Goal: Communication & Community: Answer question/provide support

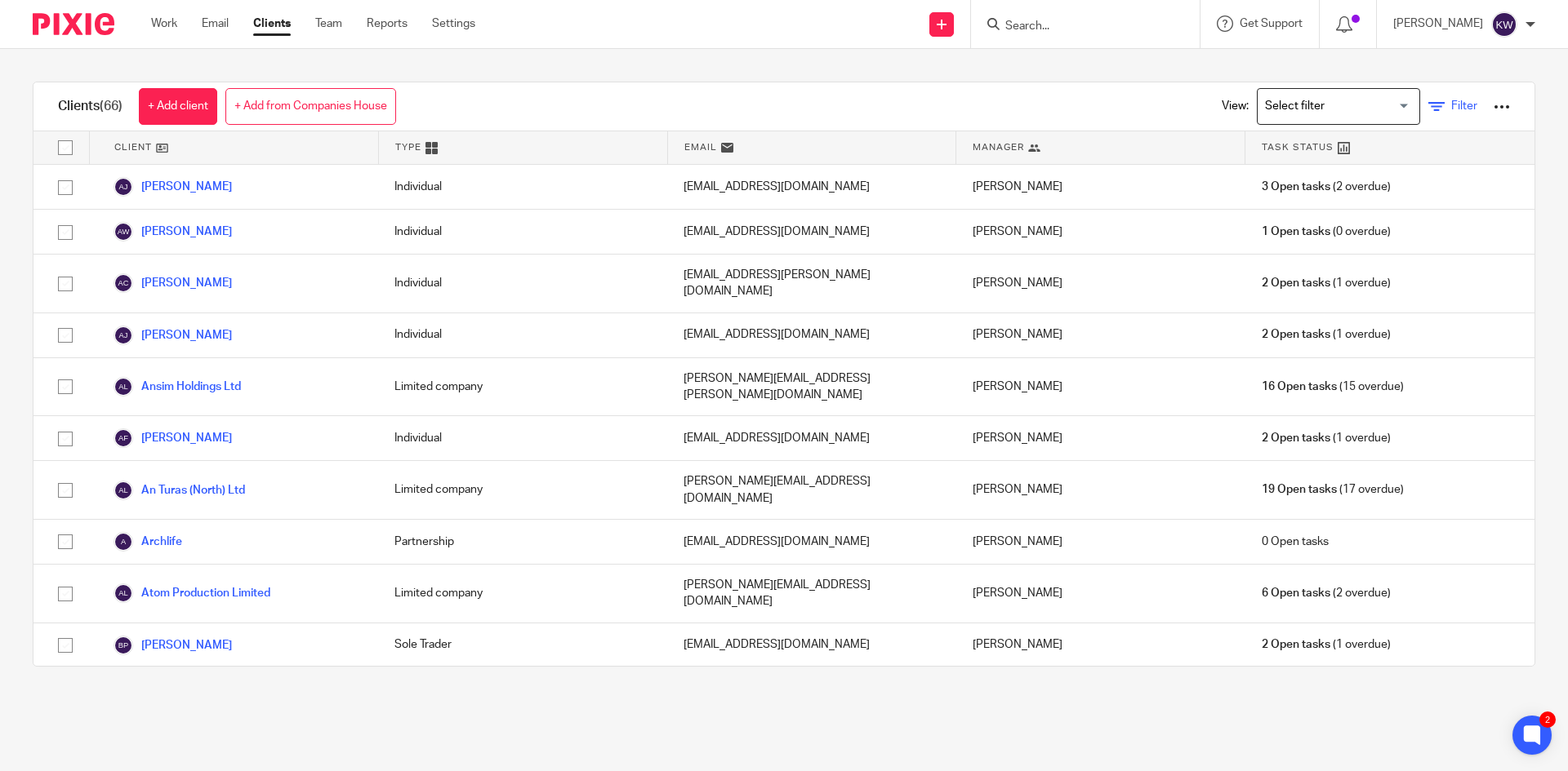
click at [1429, 102] on icon at bounding box center [1437, 106] width 16 height 16
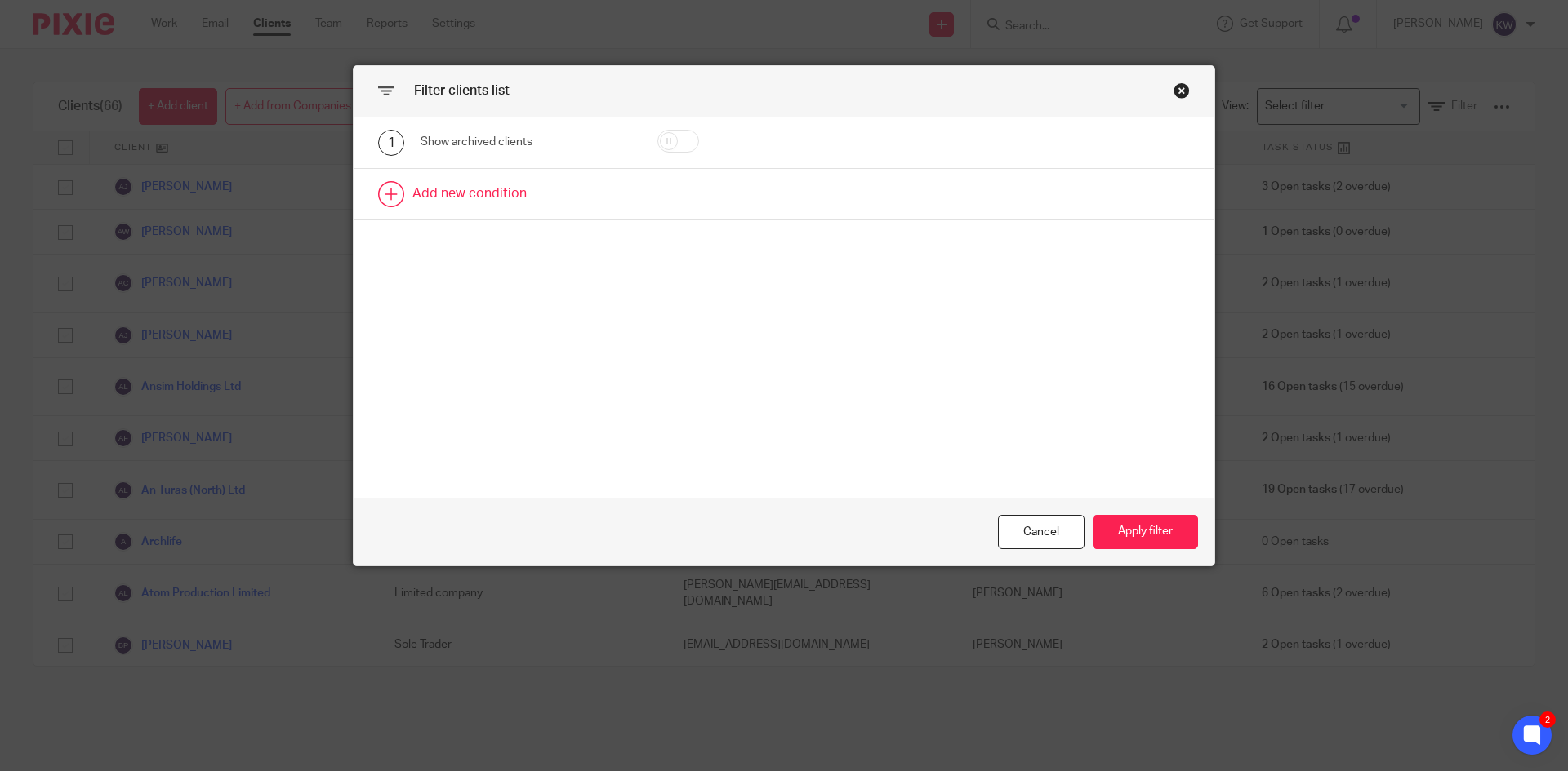
click at [457, 197] on link at bounding box center [784, 194] width 861 height 50
click at [474, 215] on div "Field" at bounding box center [512, 198] width 158 height 34
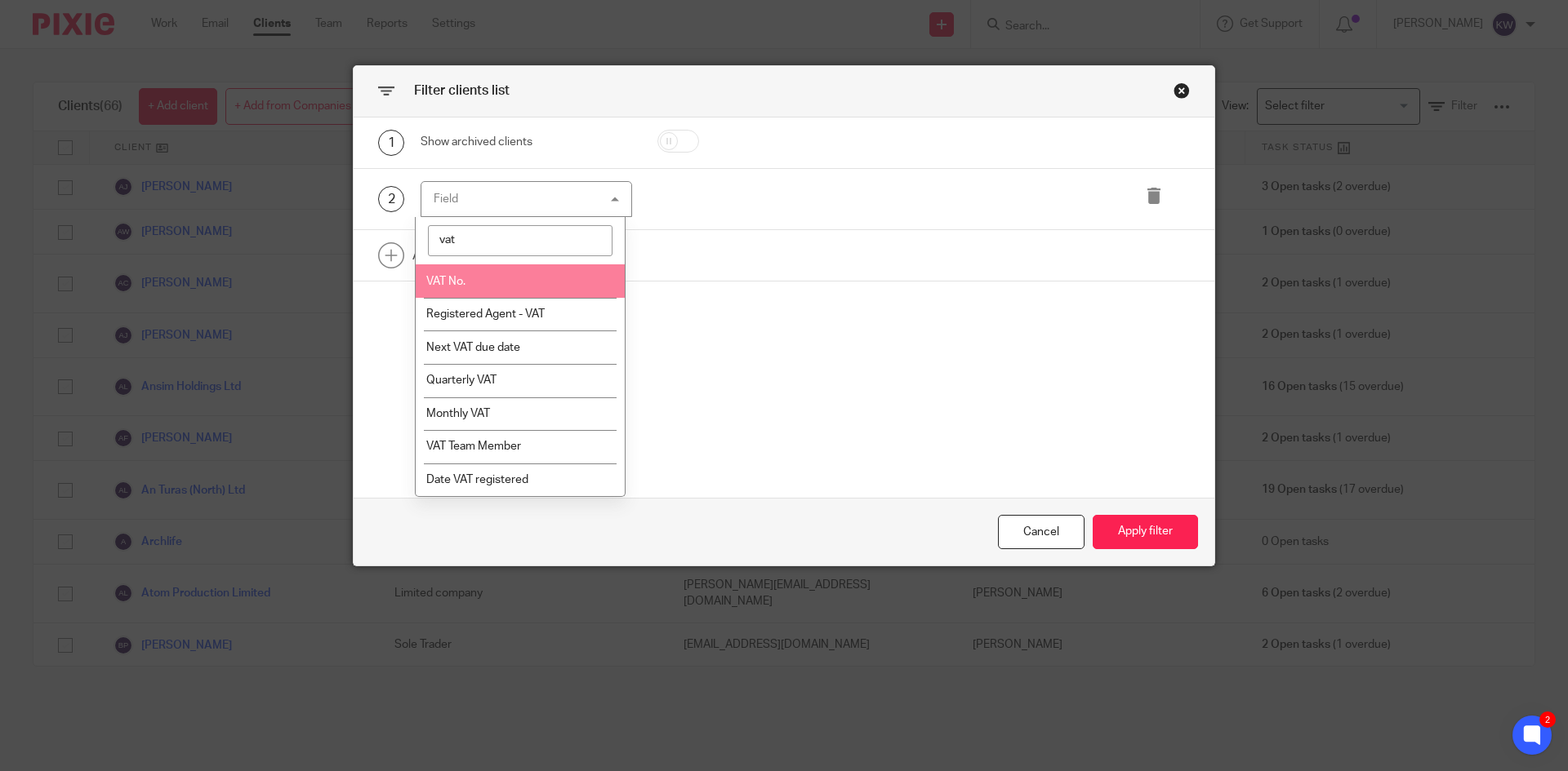
type input "vat"
drag, startPoint x: 452, startPoint y: 278, endPoint x: 476, endPoint y: 282, distance: 24.3
click at [451, 280] on span "VAT No." at bounding box center [446, 282] width 40 height 12
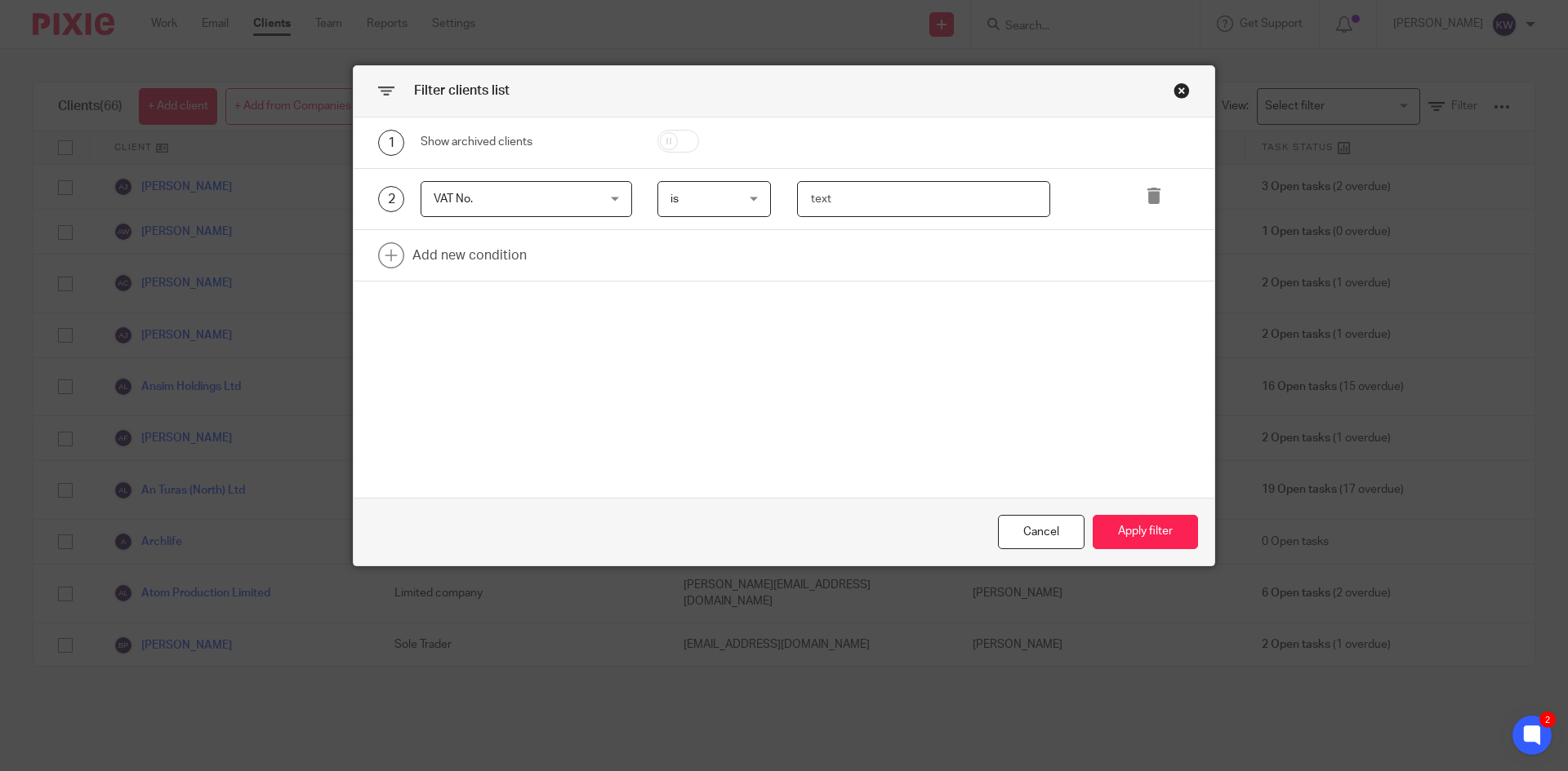
click at [845, 194] on input "text" at bounding box center [924, 200] width 254 height 37
type input "427026907"
click at [1157, 534] on button "Apply filter" at bounding box center [1146, 532] width 105 height 35
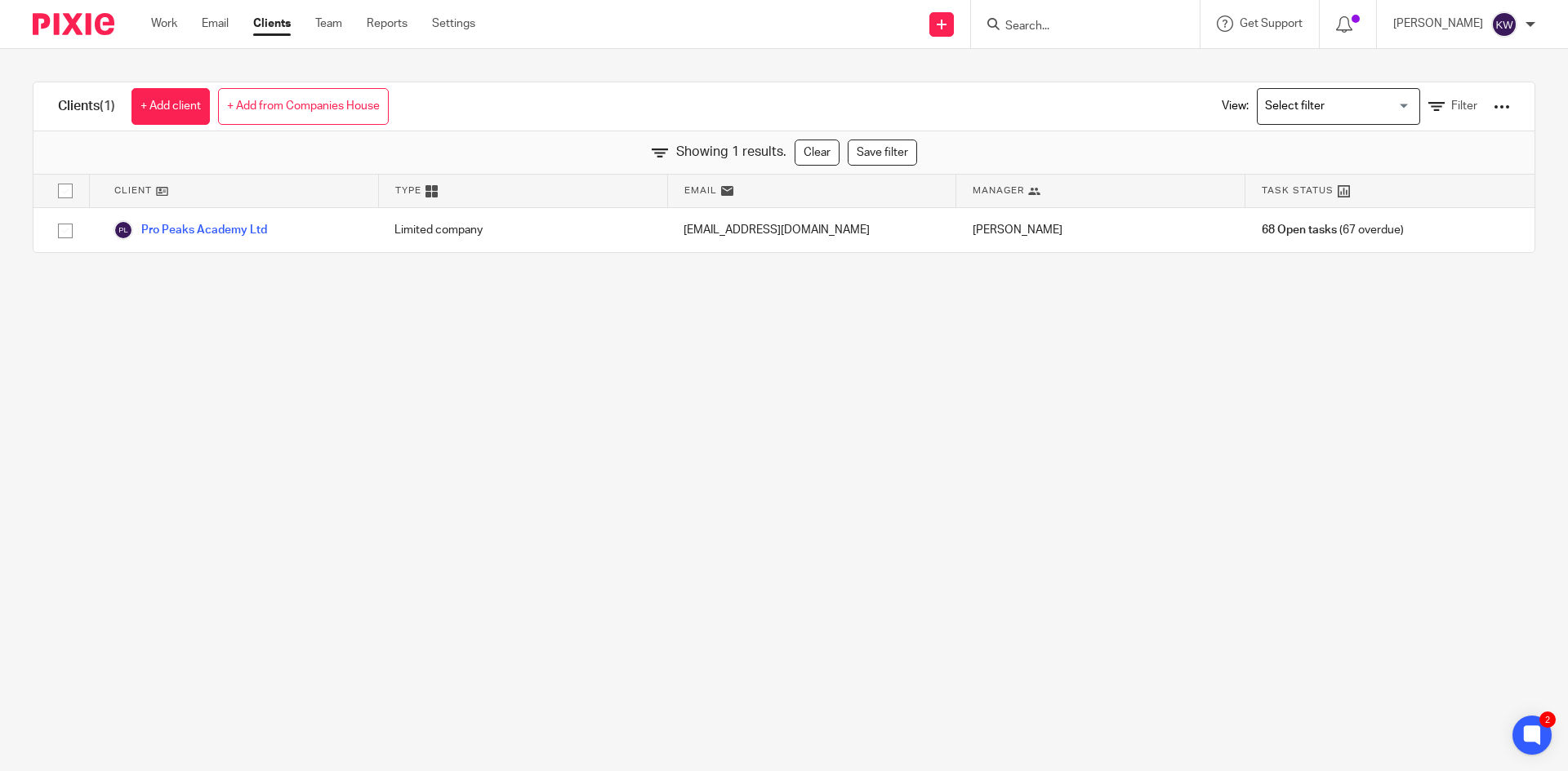
click at [1126, 31] on input "Search" at bounding box center [1077, 26] width 147 height 14
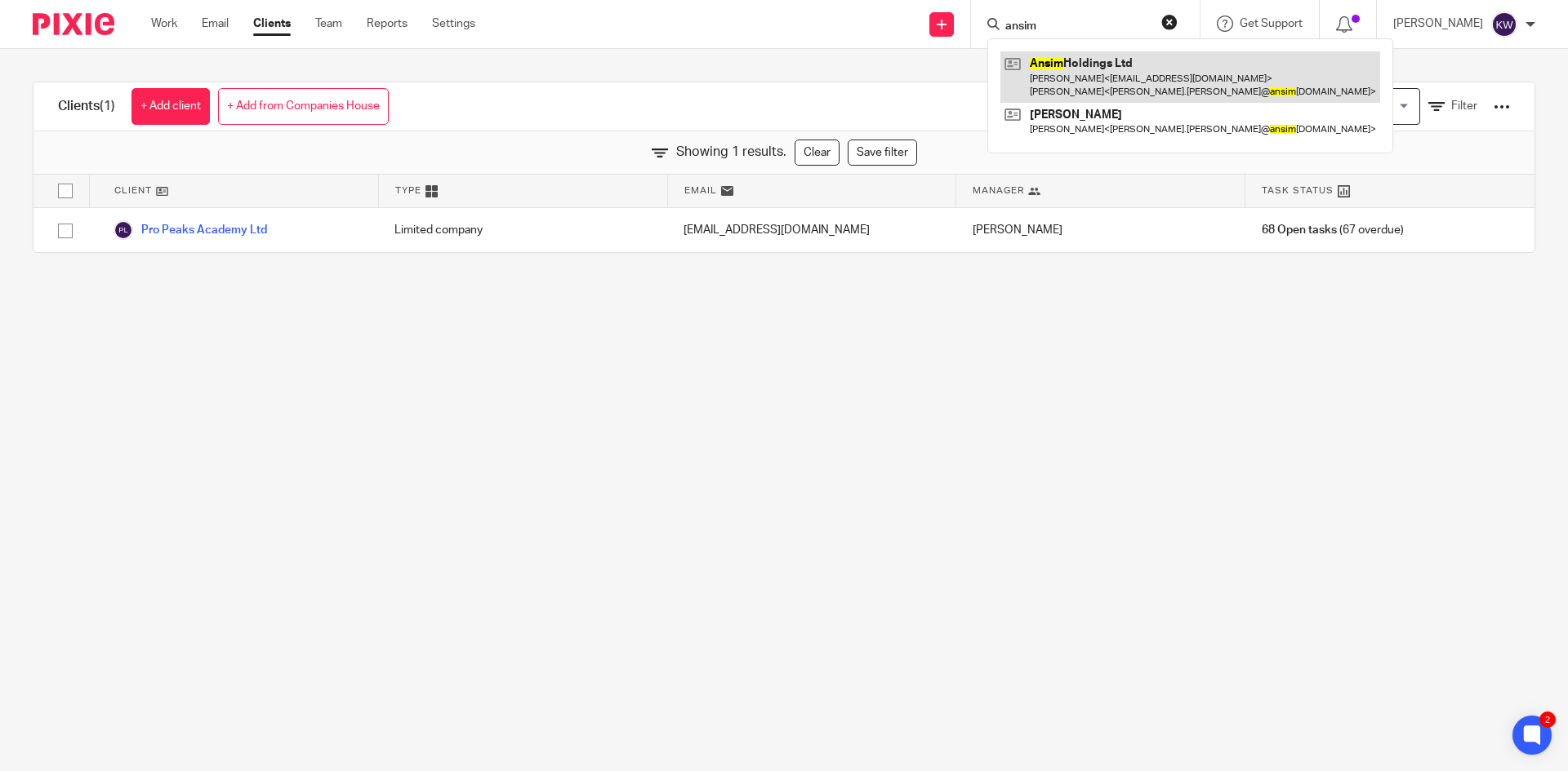
type input "ansim"
click at [1114, 73] on link at bounding box center [1190, 76] width 380 height 50
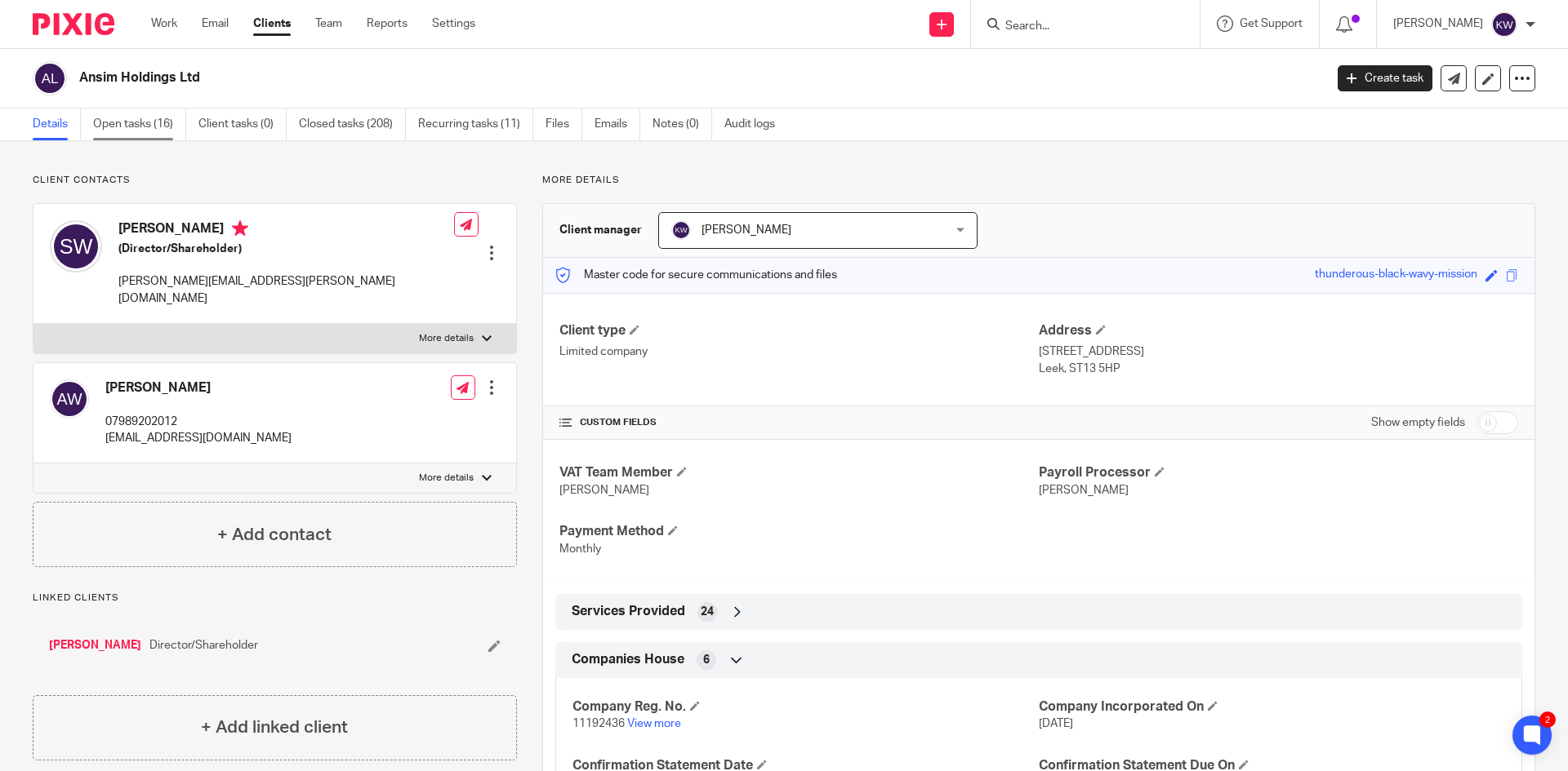
click at [131, 128] on link "Open tasks (16)" at bounding box center [139, 124] width 93 height 32
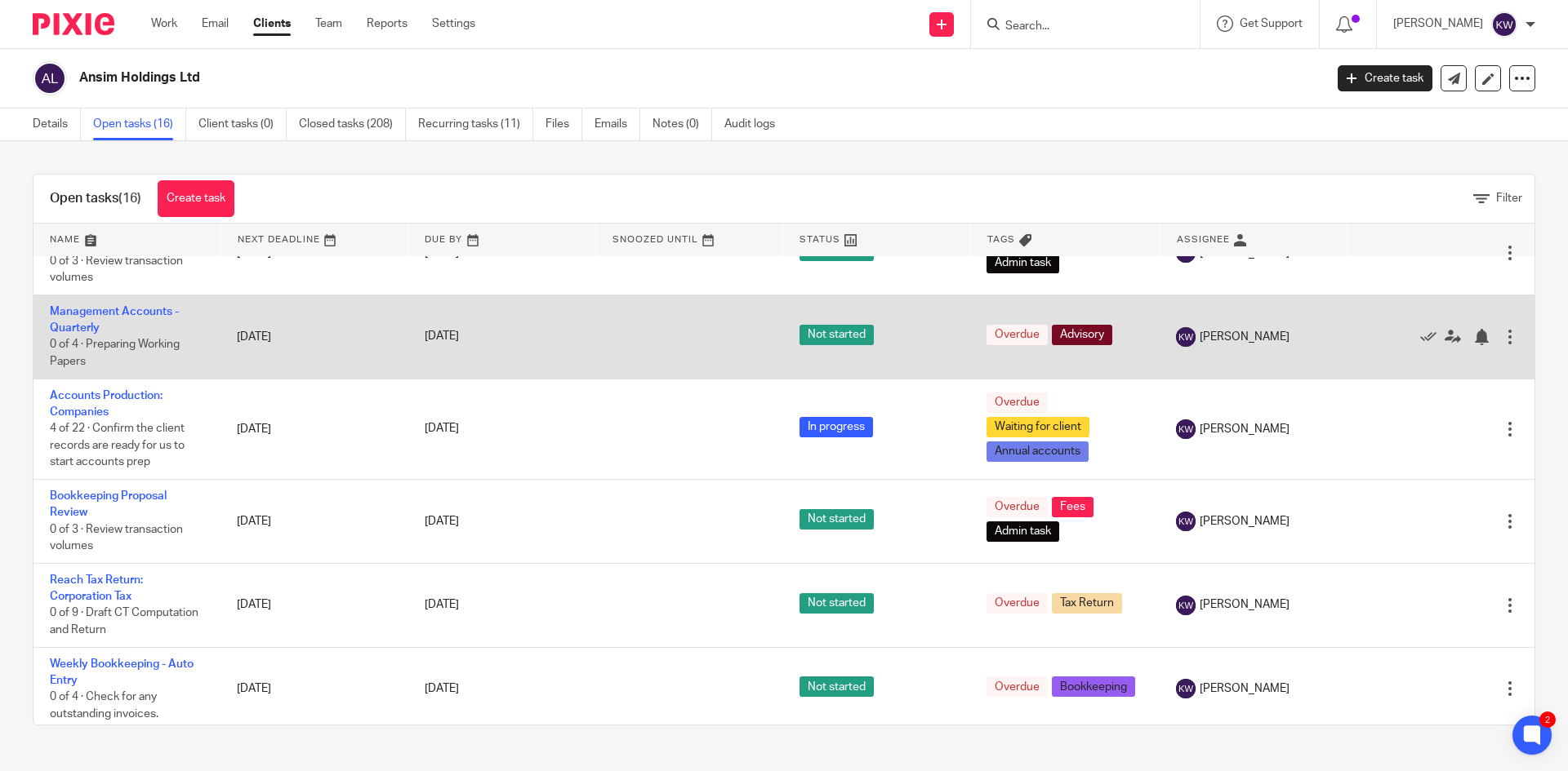
scroll to position [898, 0]
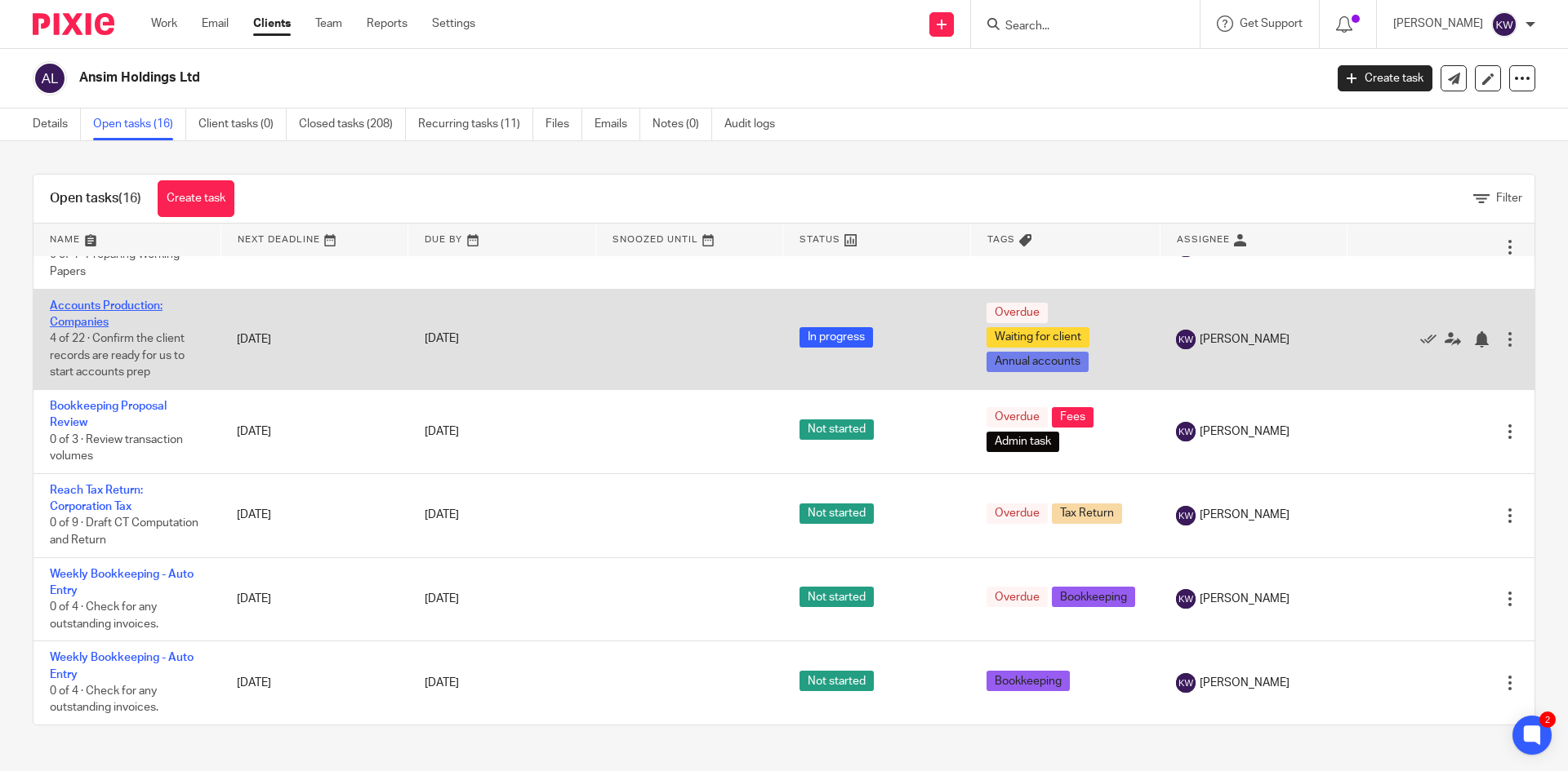
click at [88, 320] on link "Accounts Production: Companies" at bounding box center [106, 314] width 113 height 28
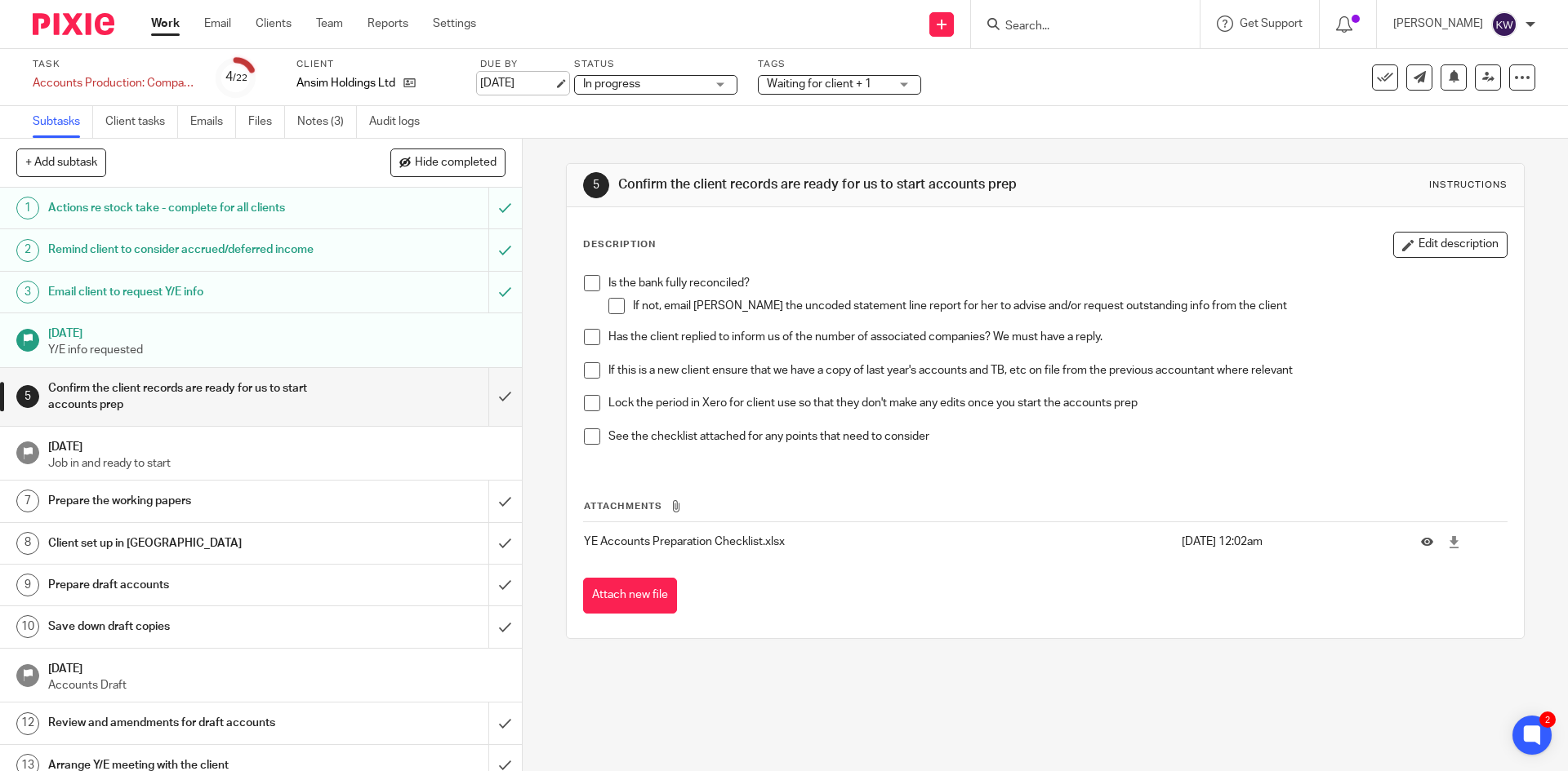
click at [554, 82] on link "[DATE]" at bounding box center [517, 84] width 73 height 17
click at [324, 122] on link "Notes (3)" at bounding box center [328, 122] width 60 height 32
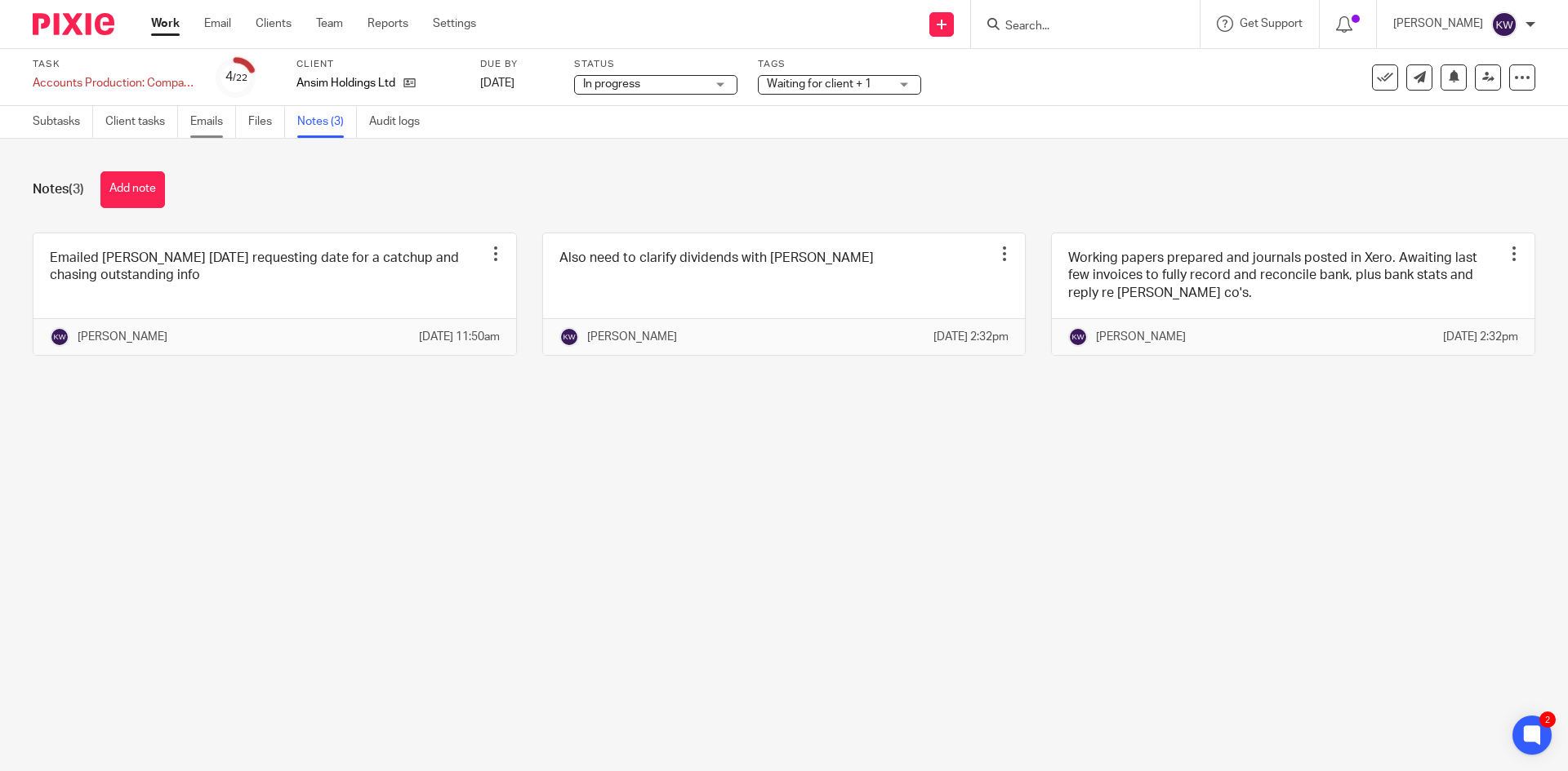
click at [203, 123] on link "Emails" at bounding box center [213, 122] width 45 height 32
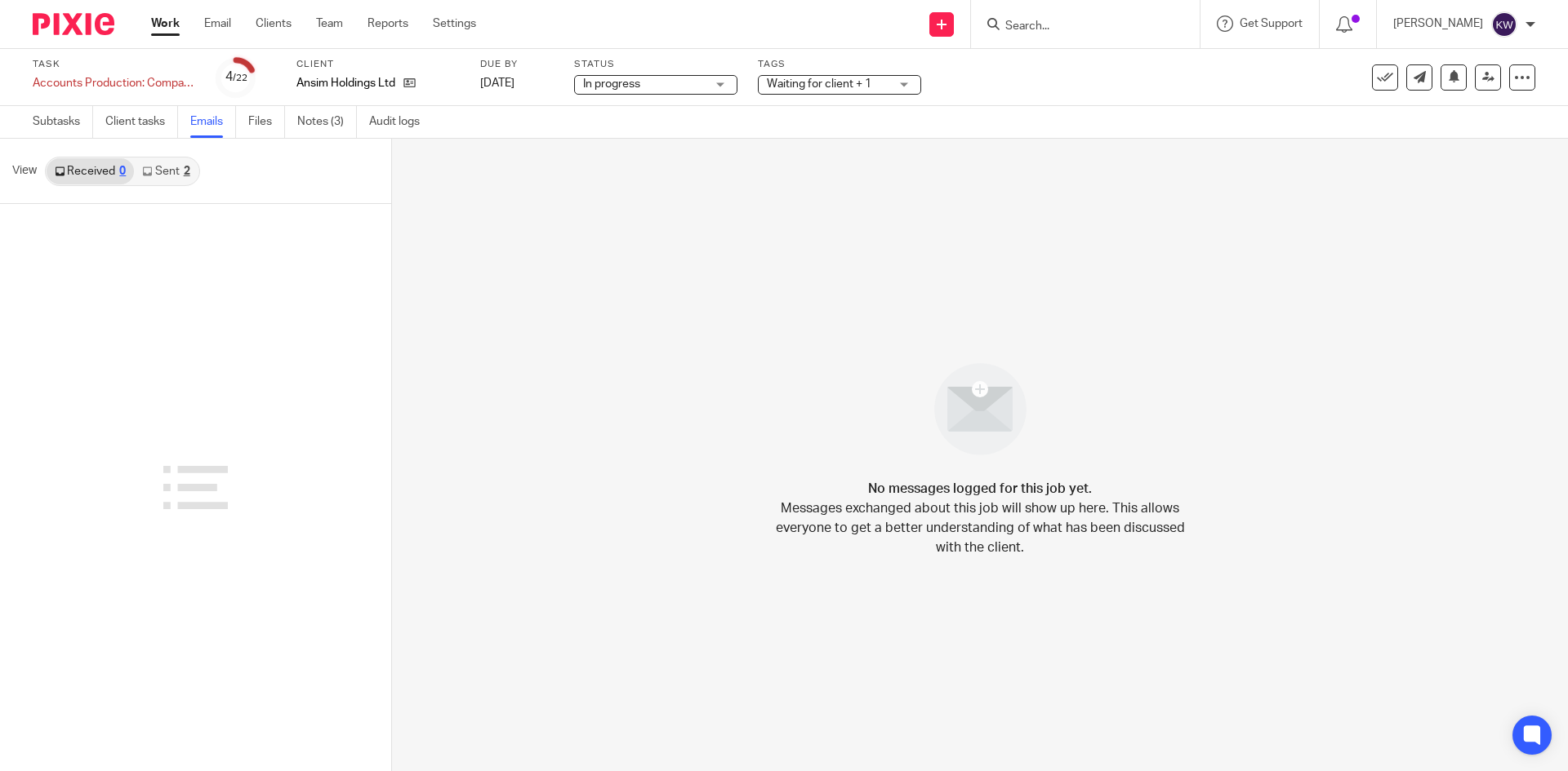
click at [160, 164] on link "Sent 2" at bounding box center [166, 171] width 64 height 26
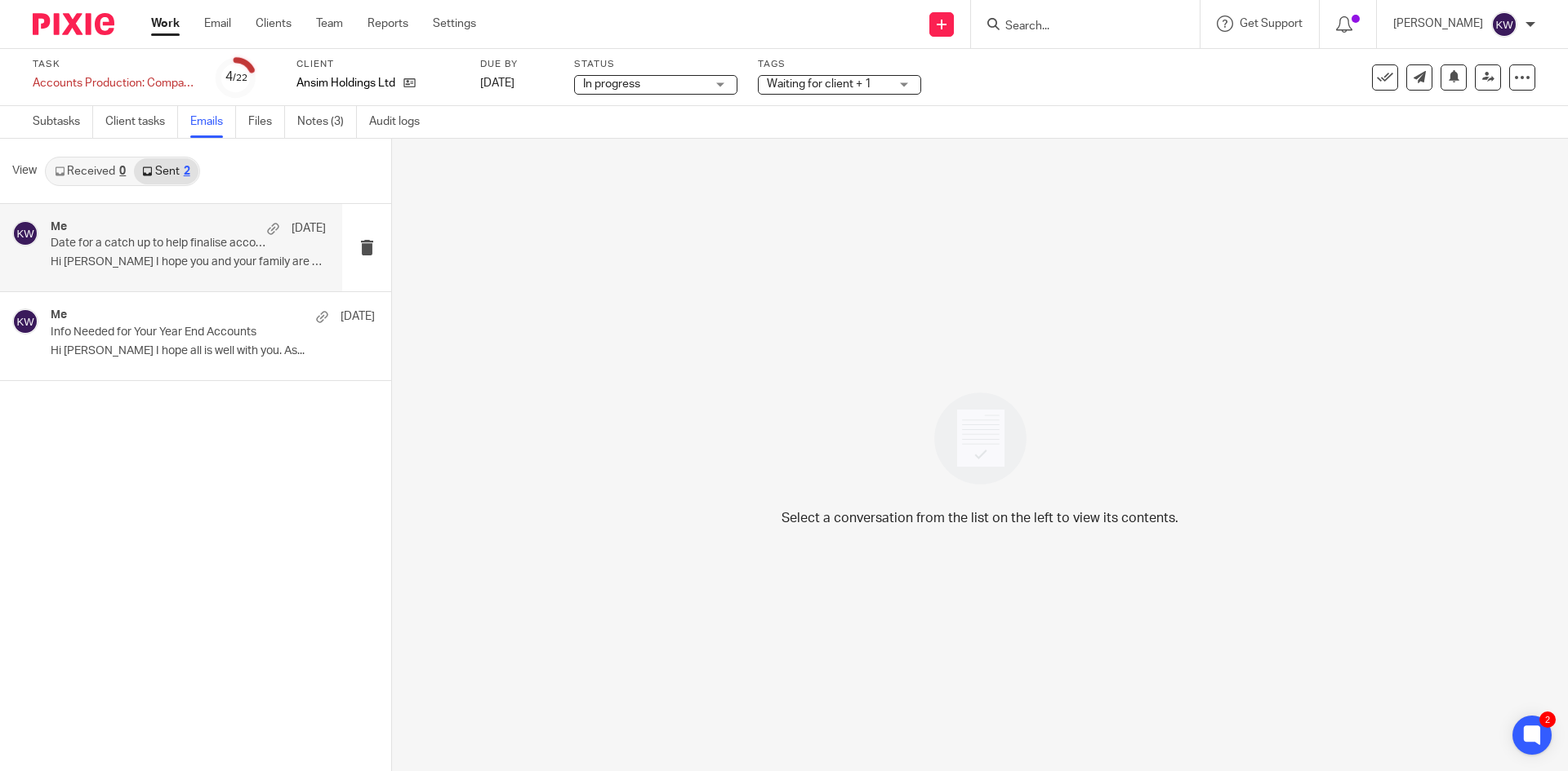
click at [223, 253] on div "Me [DATE] Date for a catch up to help finalise accounts and personal tax Hi [PE…" at bounding box center [188, 247] width 276 height 55
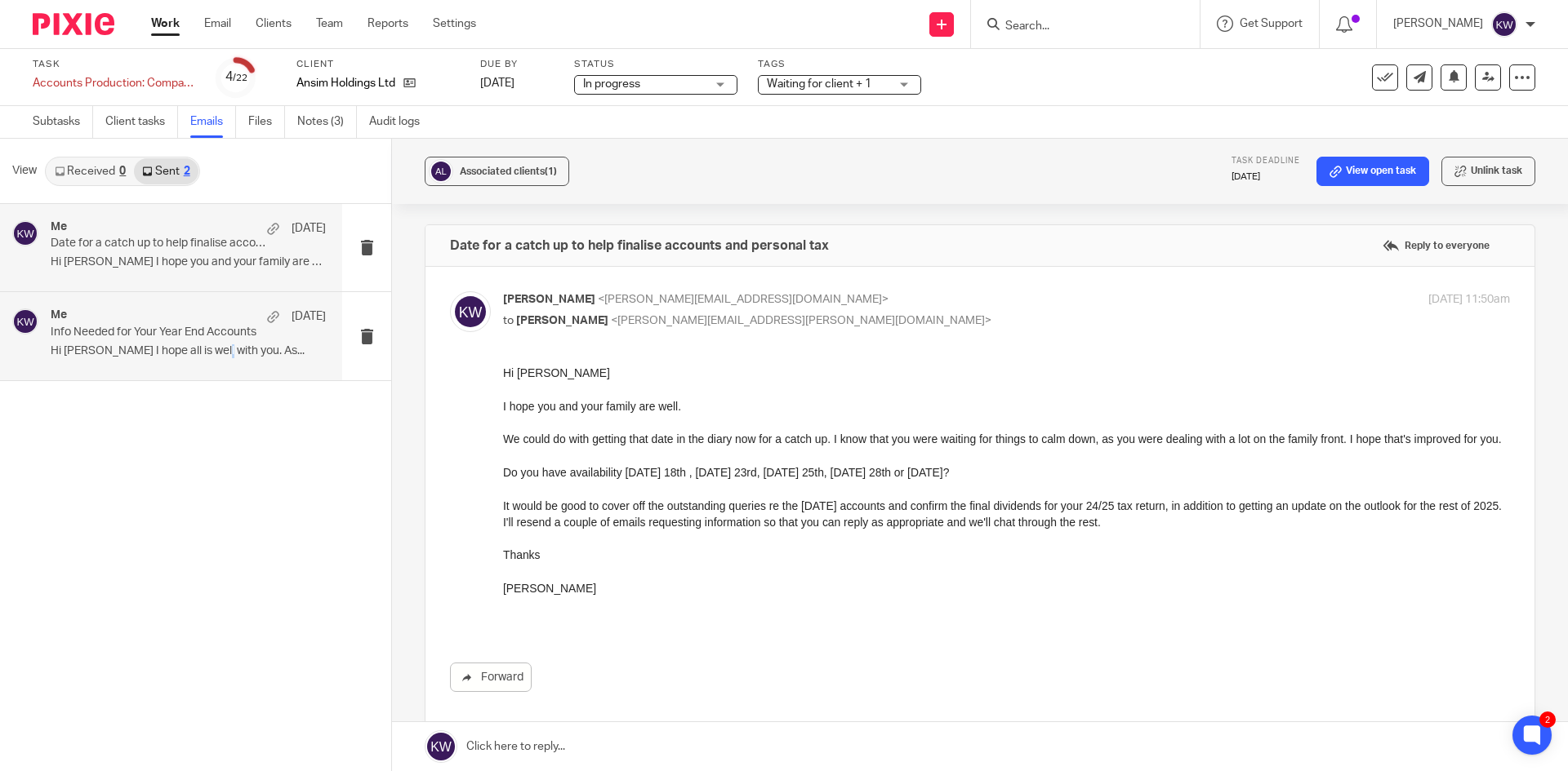
click at [216, 366] on div "Me 24 Jan Info Needed for Your Year End Accounts Hi Simon I hope all is well wi…" at bounding box center [171, 335] width 342 height 87
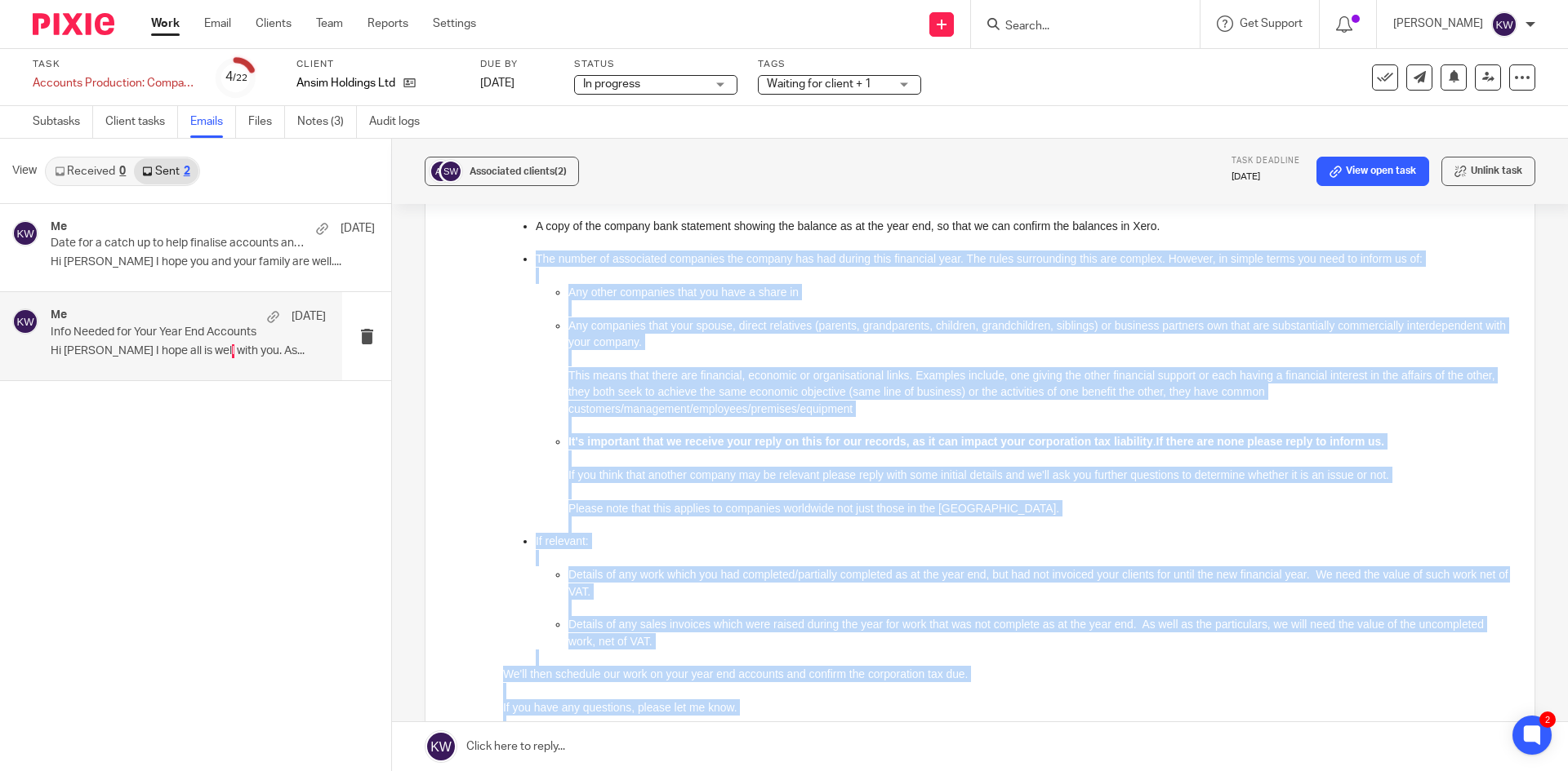
scroll to position [328, 0]
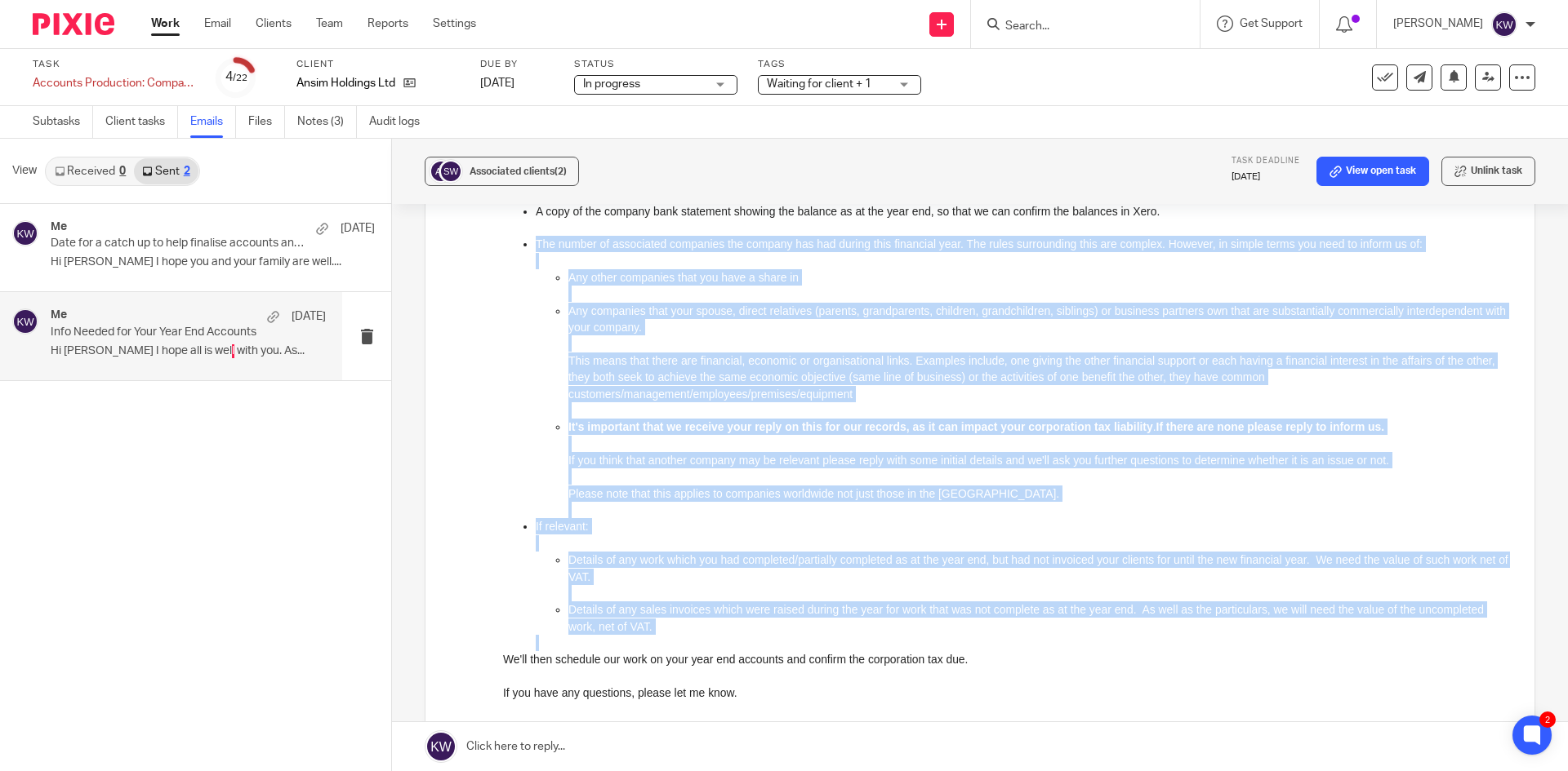
drag, startPoint x: 536, startPoint y: 244, endPoint x: 1146, endPoint y: 640, distance: 727.3
click at [1146, 640] on ul "The number of associated companies the company has had during this financial ye…" at bounding box center [1007, 443] width 1007 height 415
copy ul "The number of associated companies the company has had during this financial ye…"
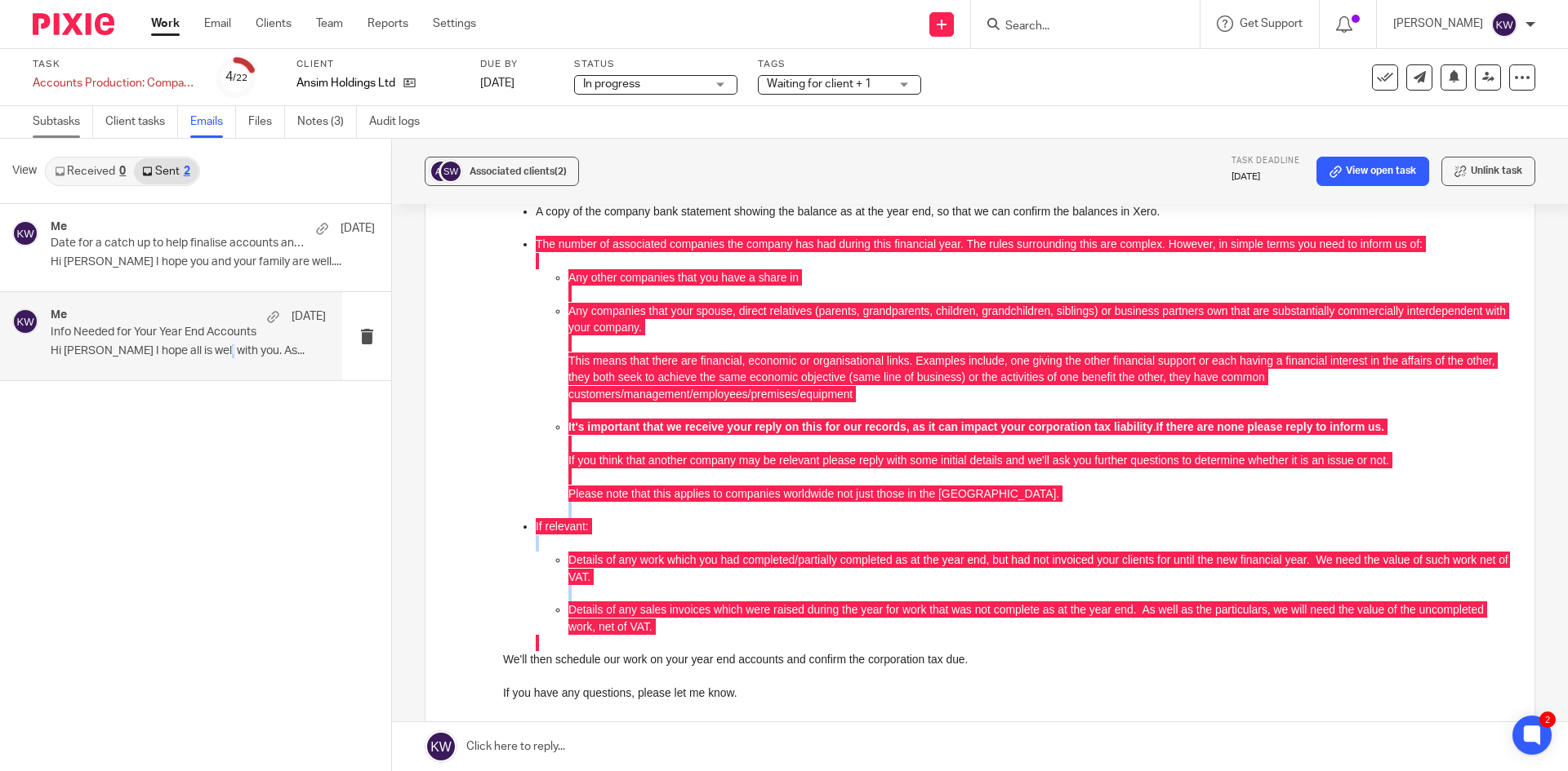
click at [59, 120] on link "Subtasks" at bounding box center [63, 122] width 61 height 32
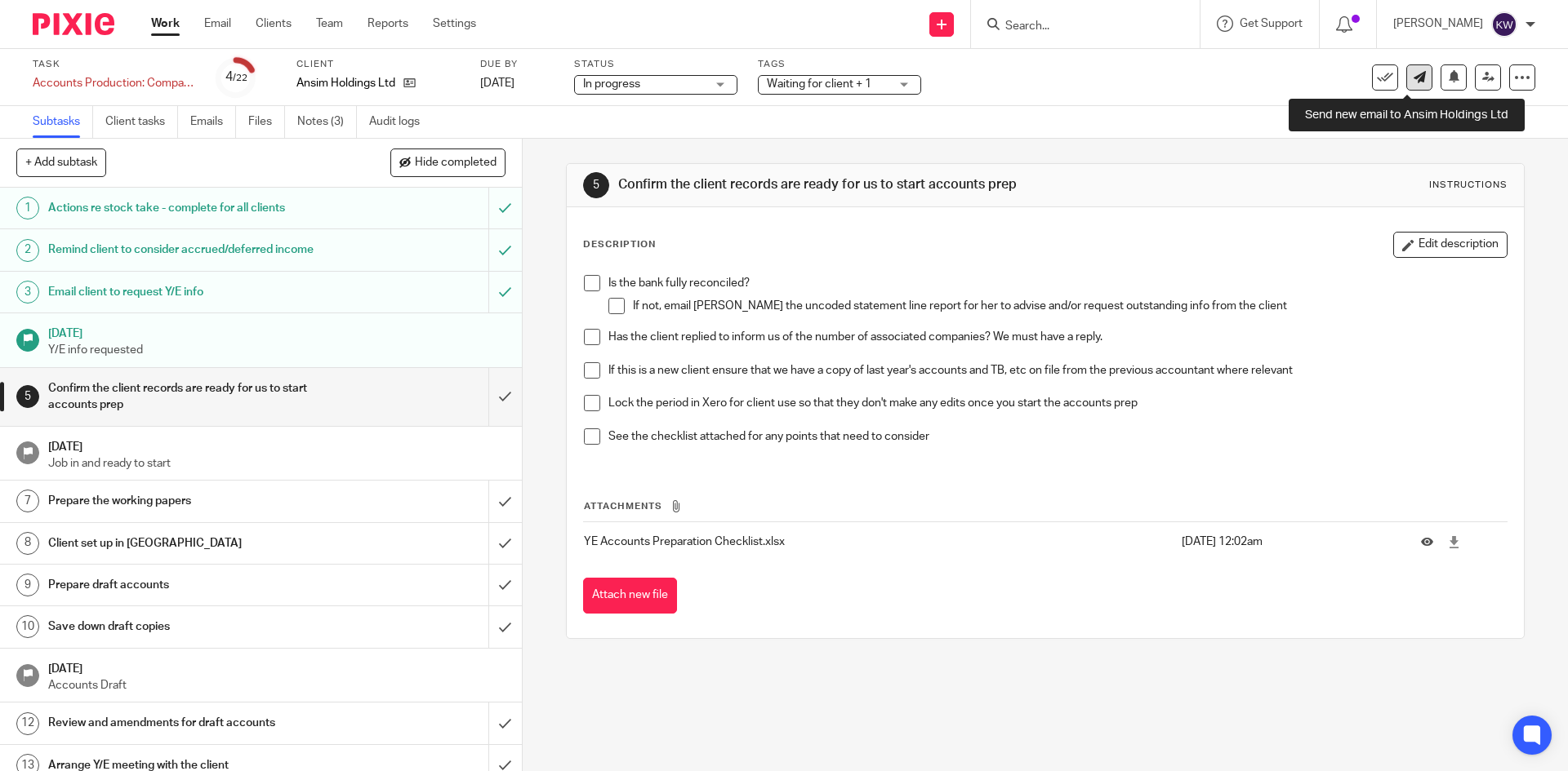
click at [1414, 81] on icon at bounding box center [1420, 77] width 13 height 13
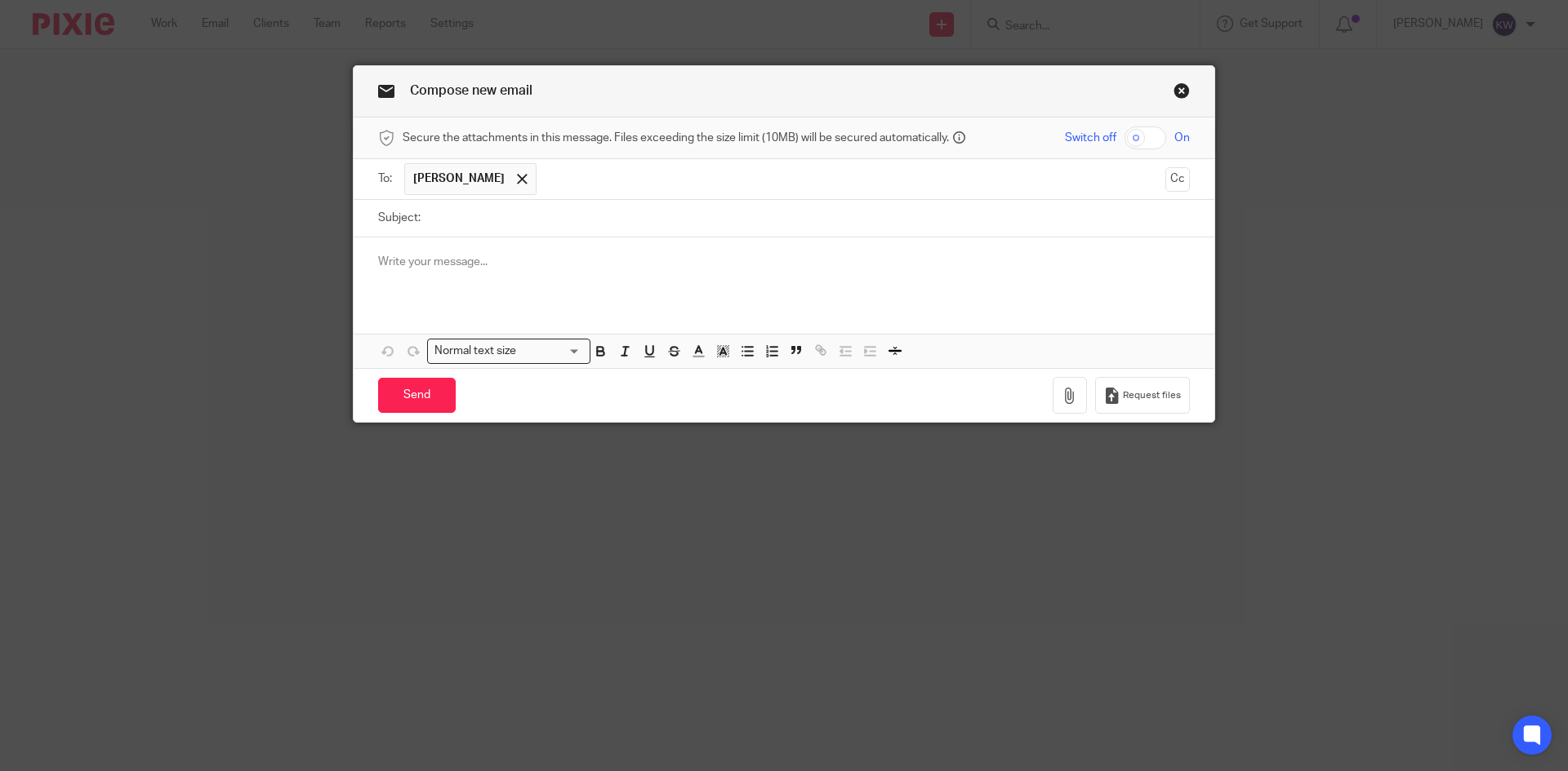
click at [923, 225] on input "Subject:" at bounding box center [810, 218] width 762 height 37
type input "Important - accounts due for filing by [DATE]"
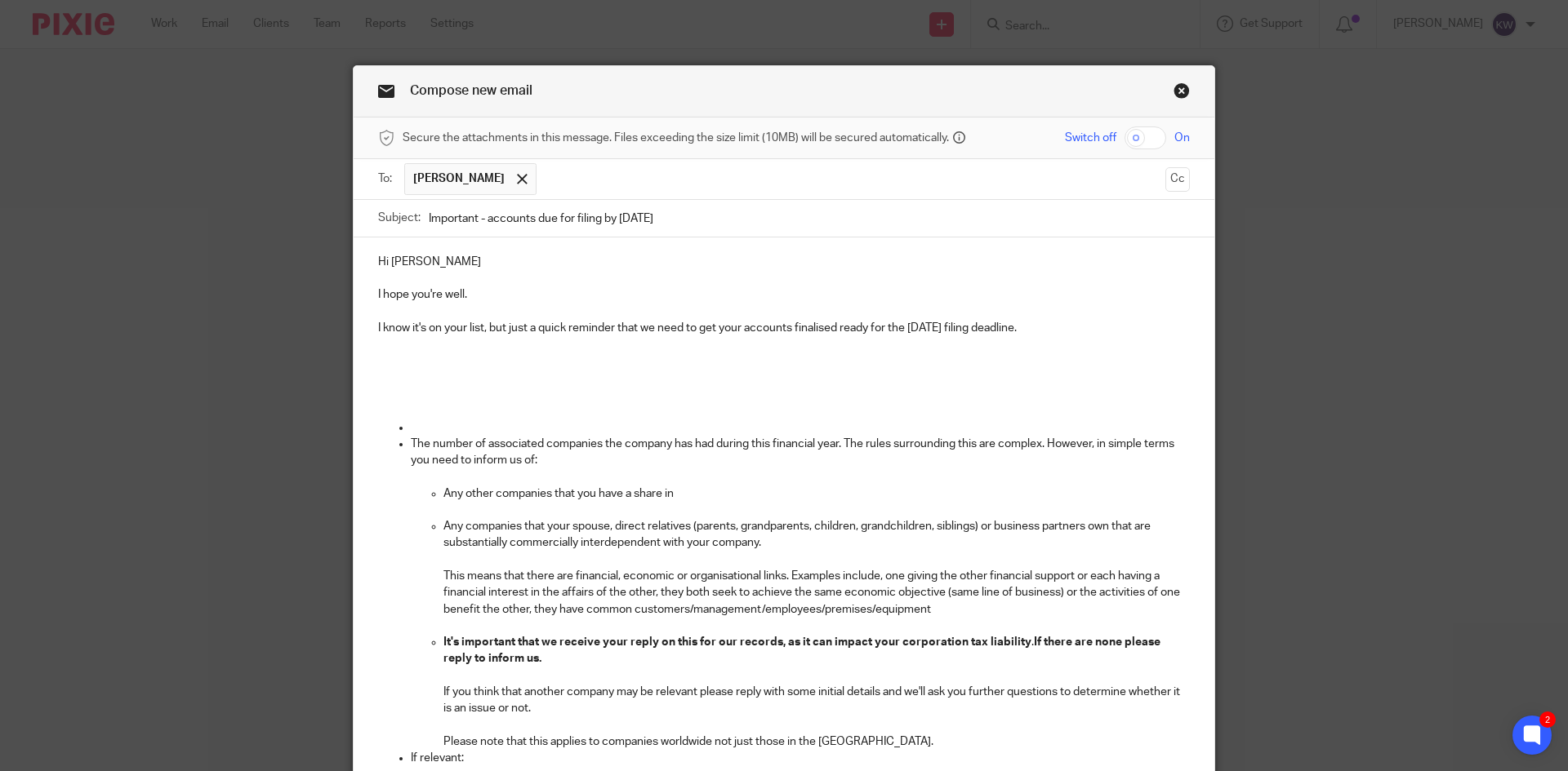
scroll to position [97, 0]
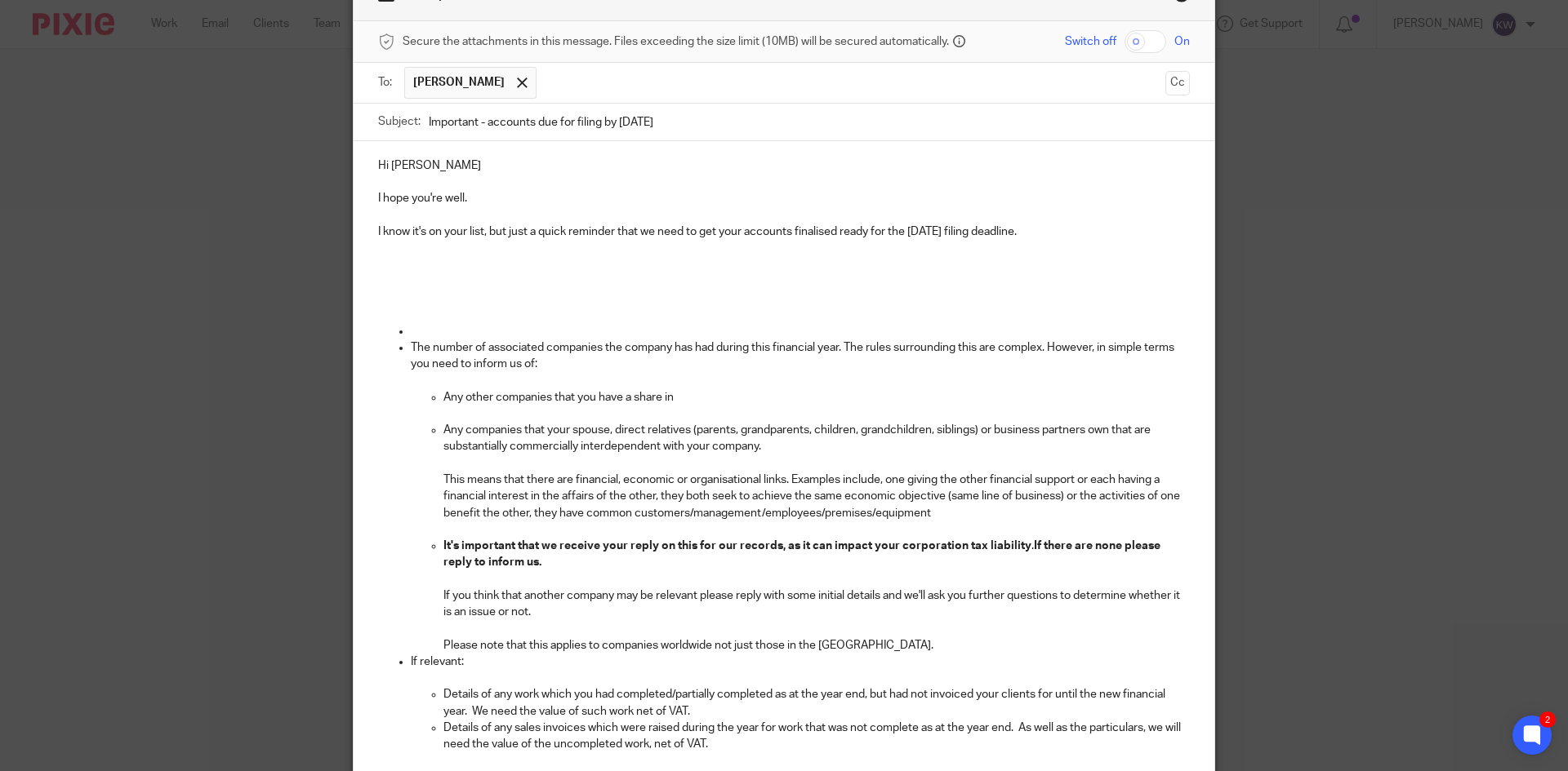
click at [424, 261] on p at bounding box center [784, 265] width 812 height 16
click at [378, 262] on p "confirm the final dividends for your 24/25 tax return," at bounding box center [784, 265] width 812 height 16
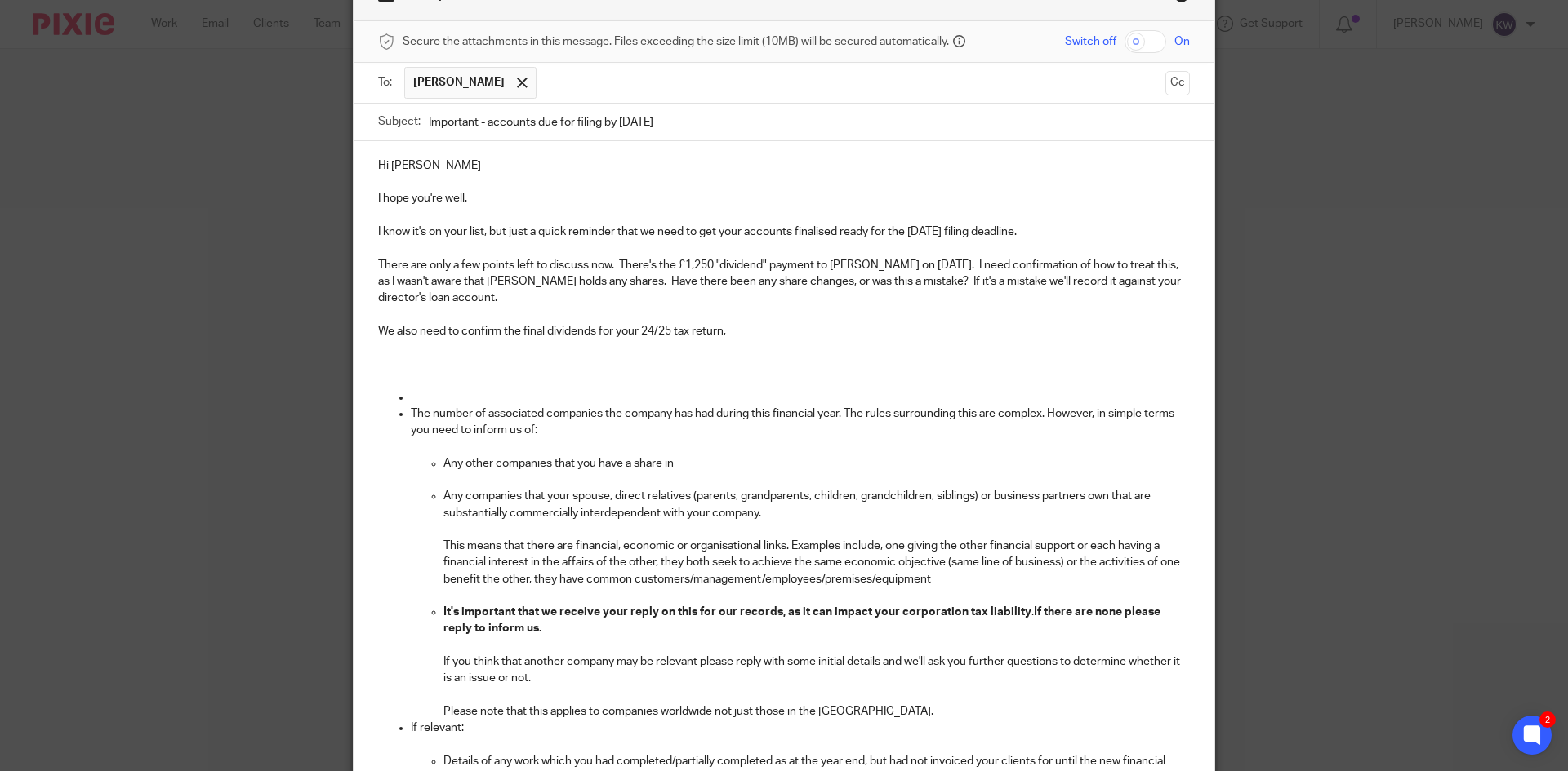
click at [833, 333] on p "We also need to confirm the final dividends for your 24/25 tax return," at bounding box center [784, 331] width 812 height 16
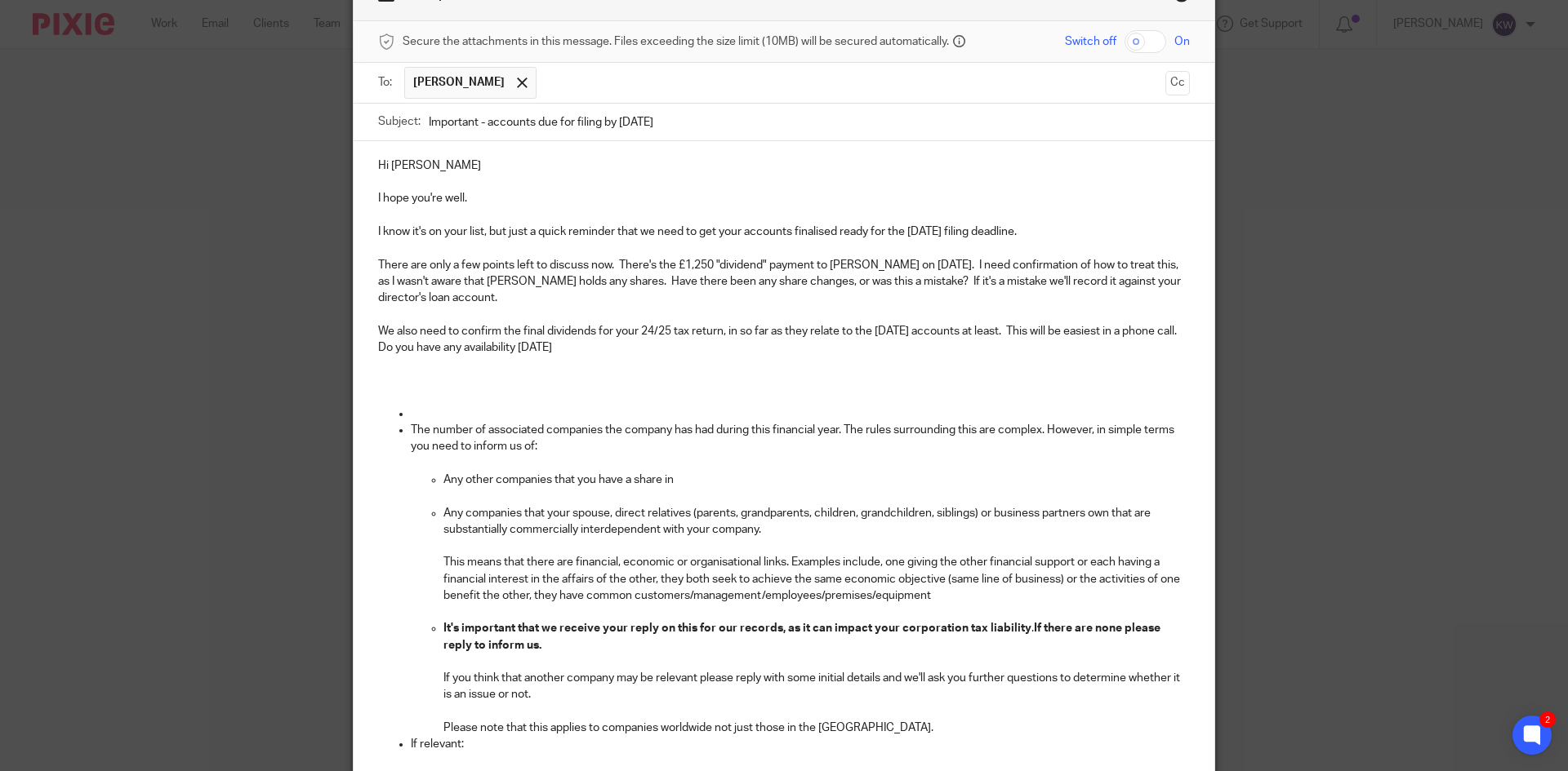
click at [624, 351] on p "We also need to confirm the final dividends for your 24/25 tax return, in so fa…" at bounding box center [784, 340] width 812 height 34
click at [805, 349] on p "We also need to confirm the final dividends for your 24/25 tax return, in so fa…" at bounding box center [784, 340] width 812 height 34
click at [737, 347] on p "We also need to confirm the final dividends for your 24/25 tax return, in so fa…" at bounding box center [784, 340] width 812 height 34
click at [955, 352] on p "We also need to confirm the final dividends for your 24/25 tax return, in so fa…" at bounding box center [784, 340] width 812 height 34
click at [1059, 348] on p "We also need to confirm the final dividends for your 24/25 tax return, in so fa…" at bounding box center [784, 340] width 812 height 34
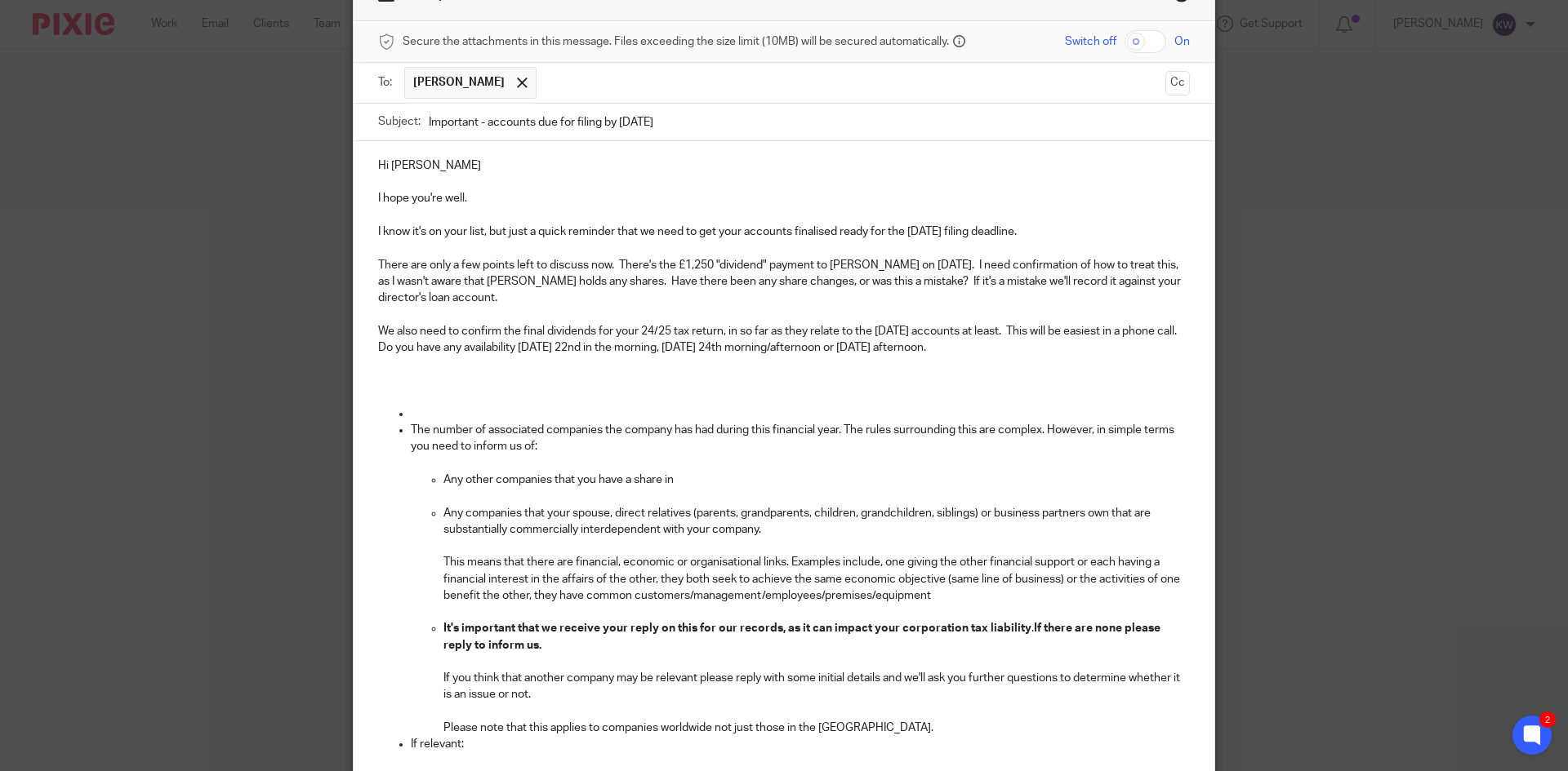
click at [1057, 346] on p "We also need to confirm the final dividends for your 24/25 tax return, in so fa…" at bounding box center [784, 340] width 812 height 34
click at [970, 344] on p "We also need to confirm the final dividends for your 24/25 tax return, in so fa…" at bounding box center [784, 340] width 812 height 34
click at [1097, 345] on p "We also need to confirm the final dividends for your 24/25 tax return, in so fa…" at bounding box center [784, 340] width 812 height 34
click at [1031, 390] on p at bounding box center [784, 397] width 812 height 16
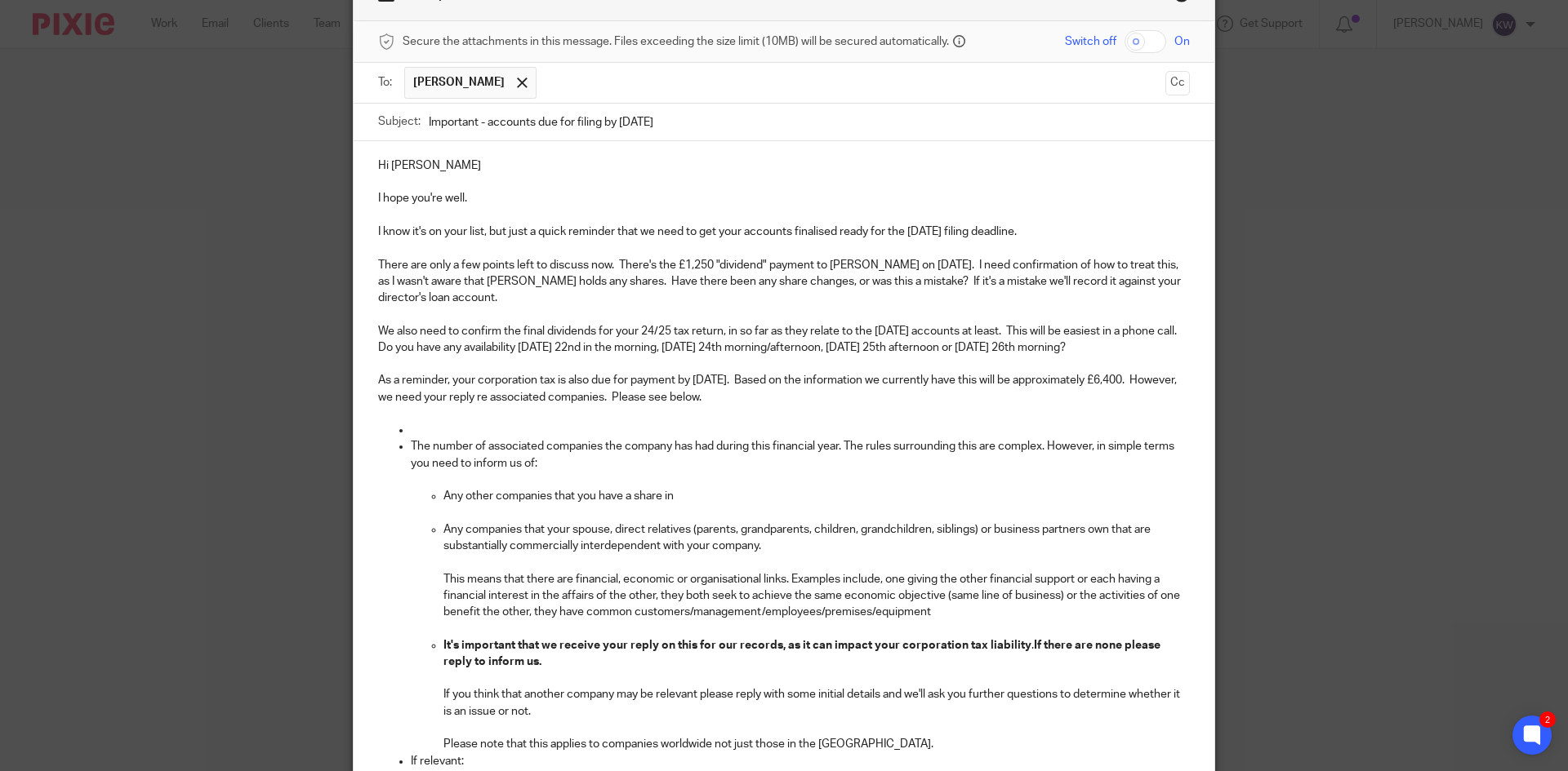
click at [1055, 418] on p at bounding box center [784, 414] width 812 height 16
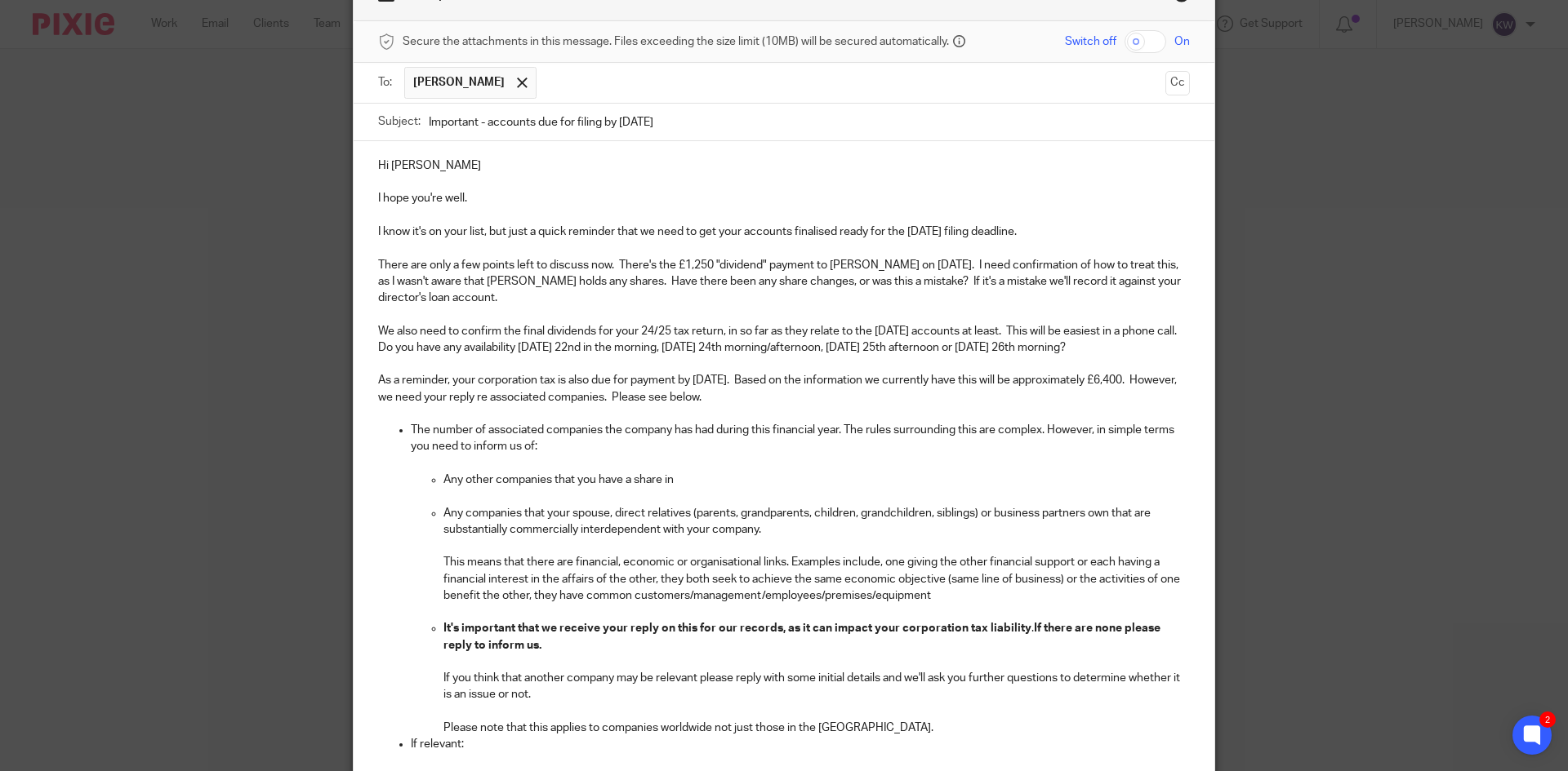
click at [436, 394] on p "As a reminder, your corporation tax is also due for payment by 1st October. Bas…" at bounding box center [784, 388] width 812 height 34
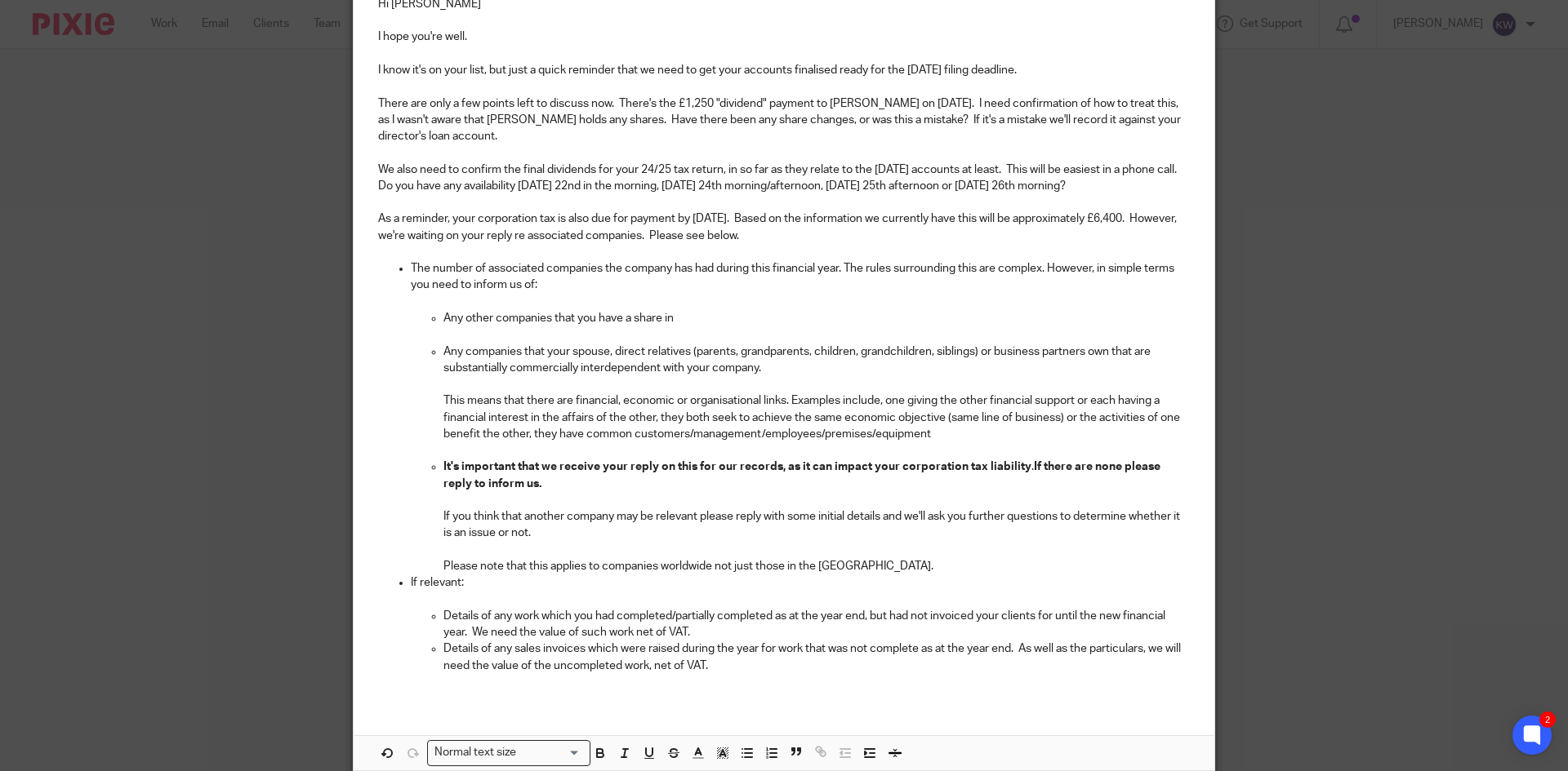
scroll to position [260, 0]
click at [862, 571] on p "Please note that this applies to companies worldwide not just those in the UK." at bounding box center [817, 564] width 746 height 16
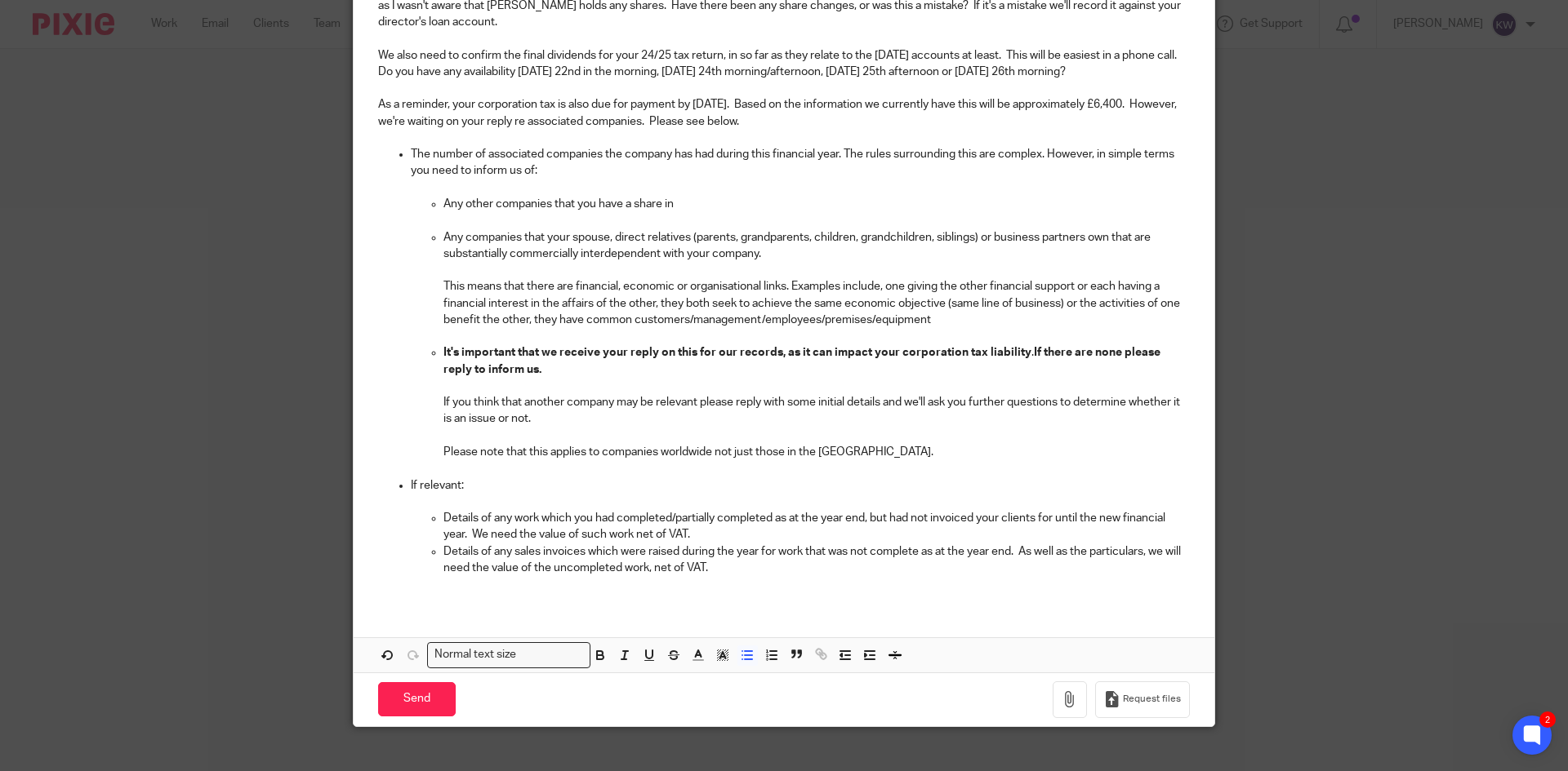
scroll to position [230, 0]
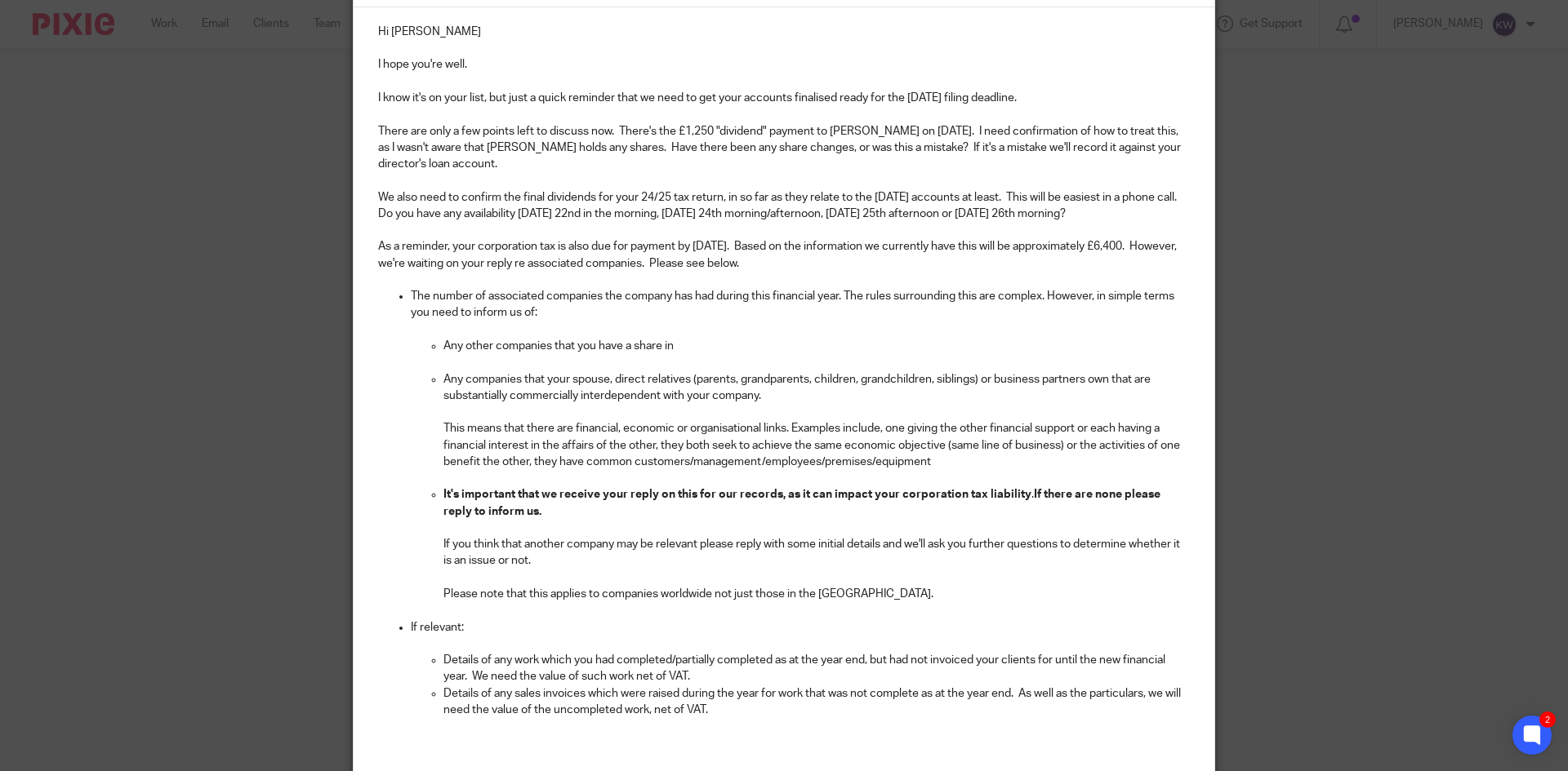
click at [608, 128] on p "There are only a few points left to discuss now. There's the £1,250 "dividend" …" at bounding box center [784, 149] width 812 height 50
click at [566, 228] on p at bounding box center [784, 230] width 812 height 16
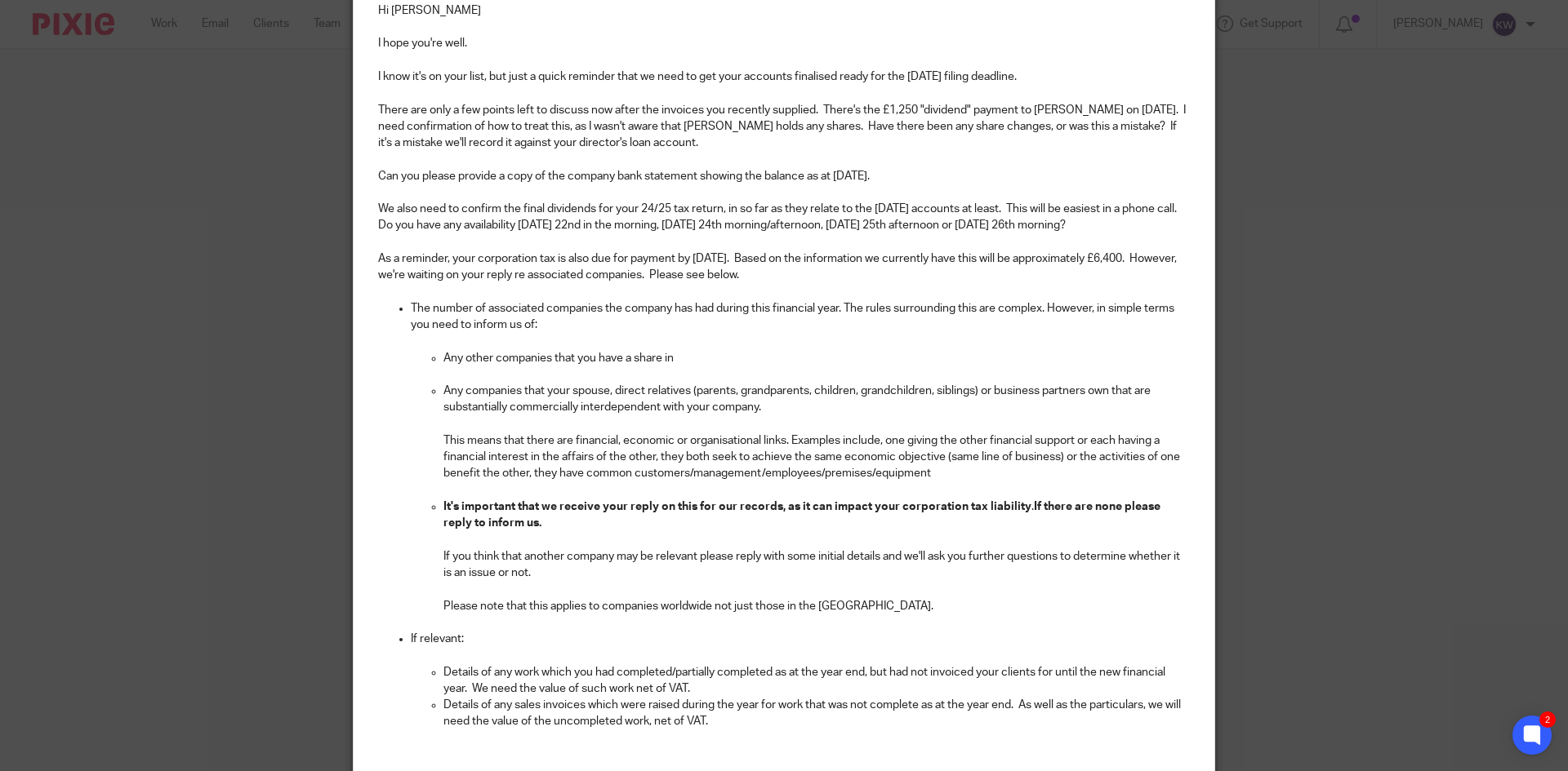
scroll to position [426, 0]
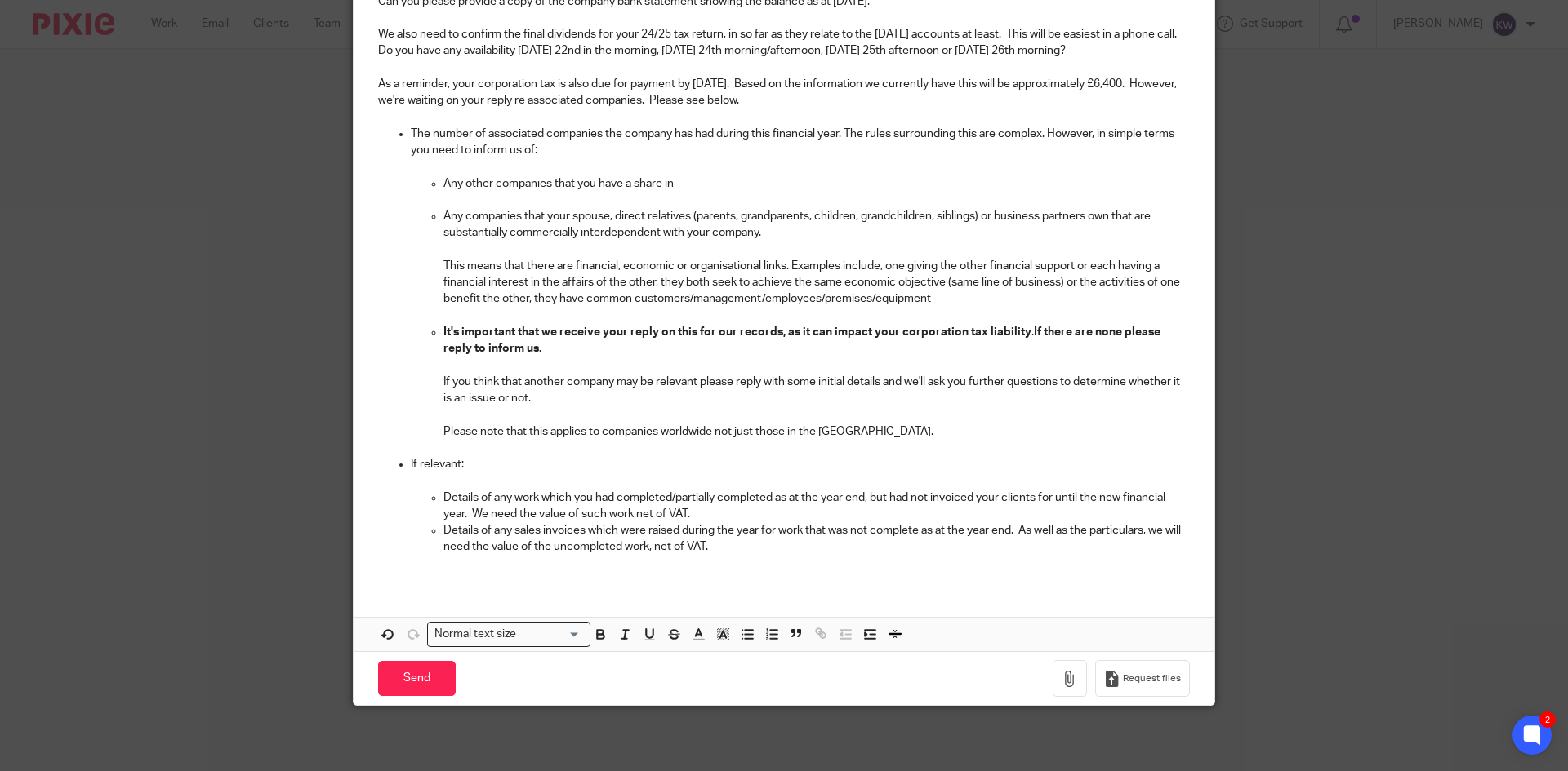
click at [711, 573] on div "Hi Simon I hope you're well. I know it's on your list, but just a quick reminde…" at bounding box center [784, 198] width 861 height 773
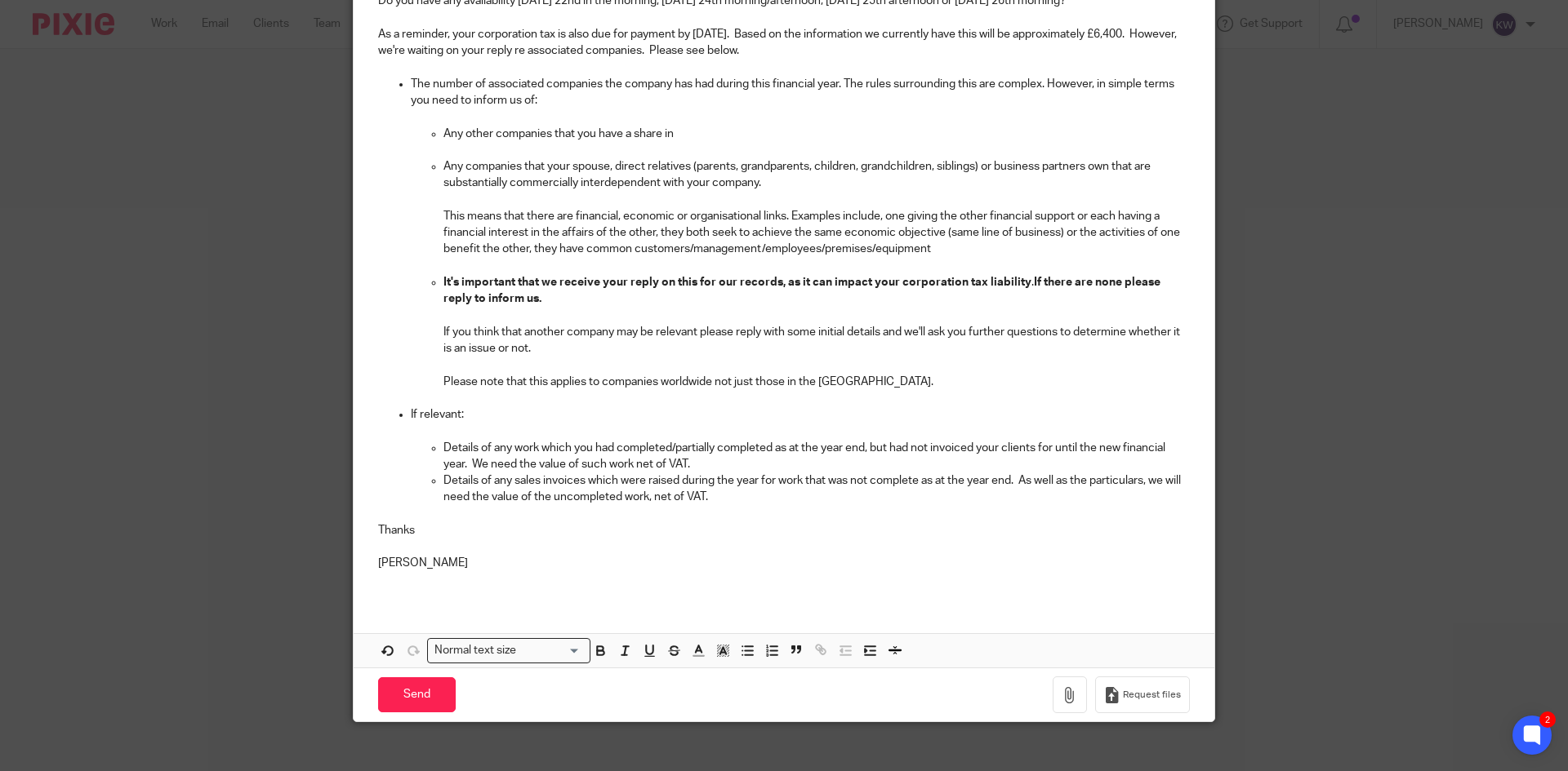
scroll to position [490, 0]
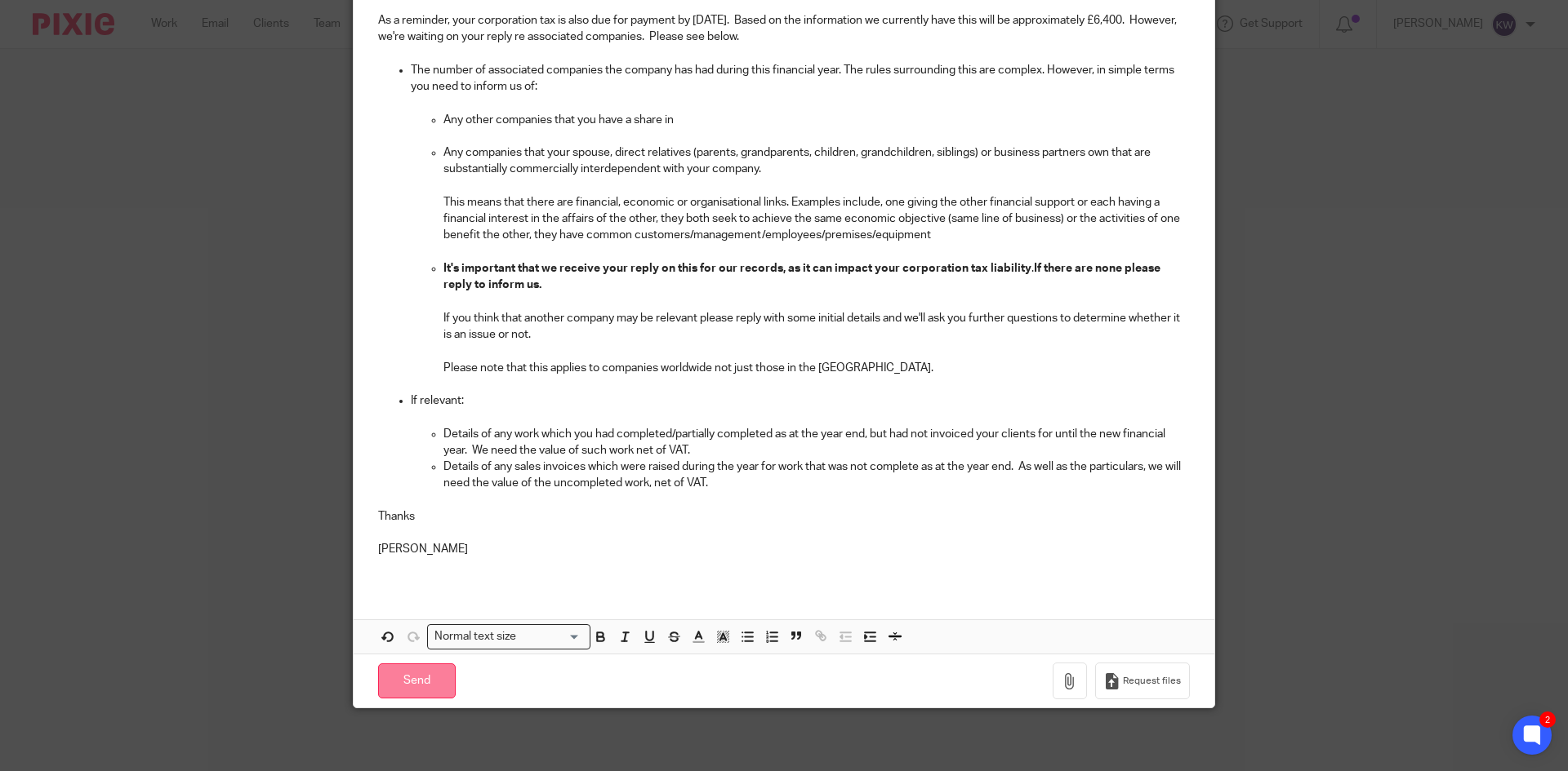
click at [417, 681] on input "Send" at bounding box center [417, 681] width 77 height 35
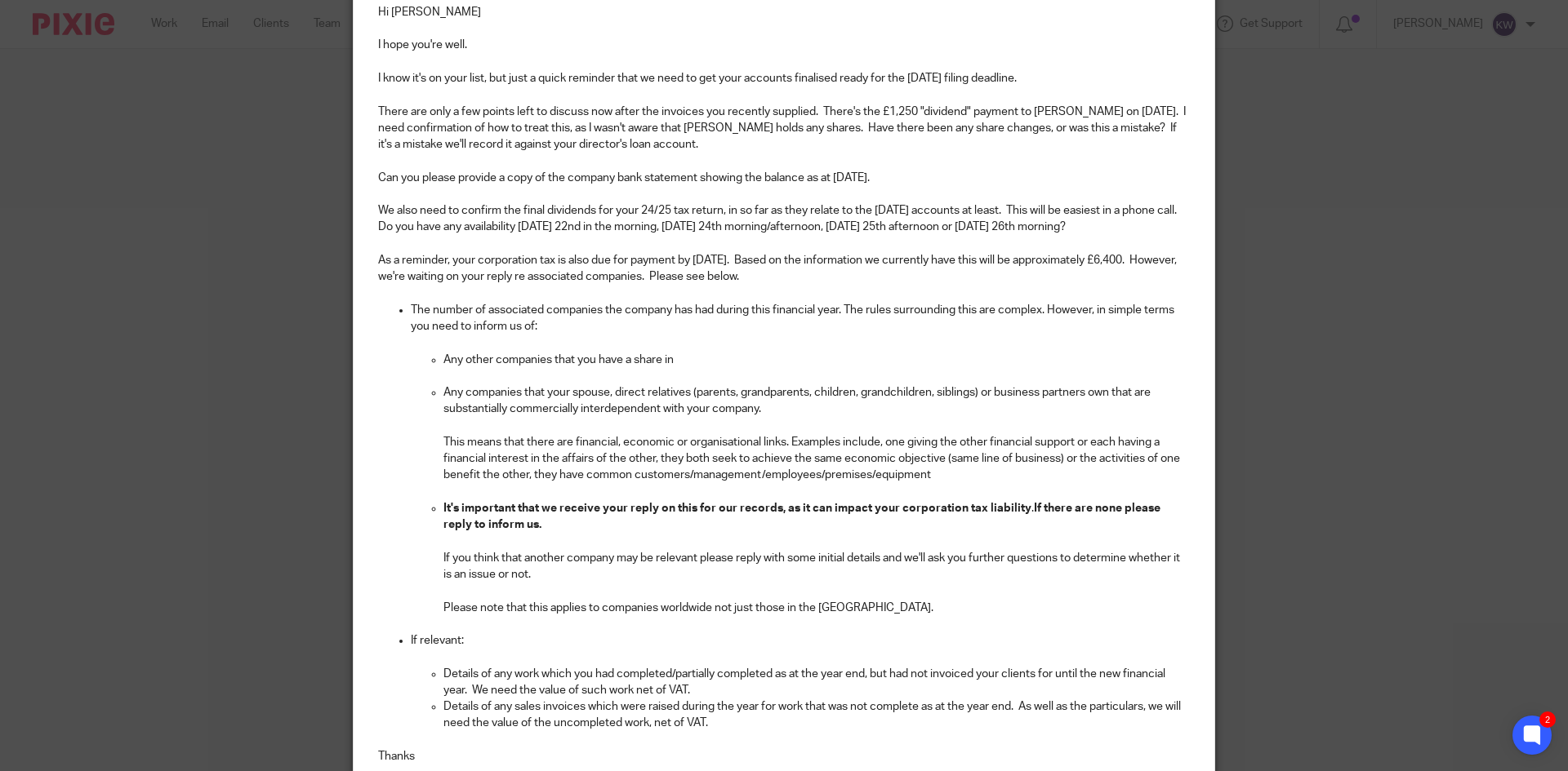
scroll to position [0, 0]
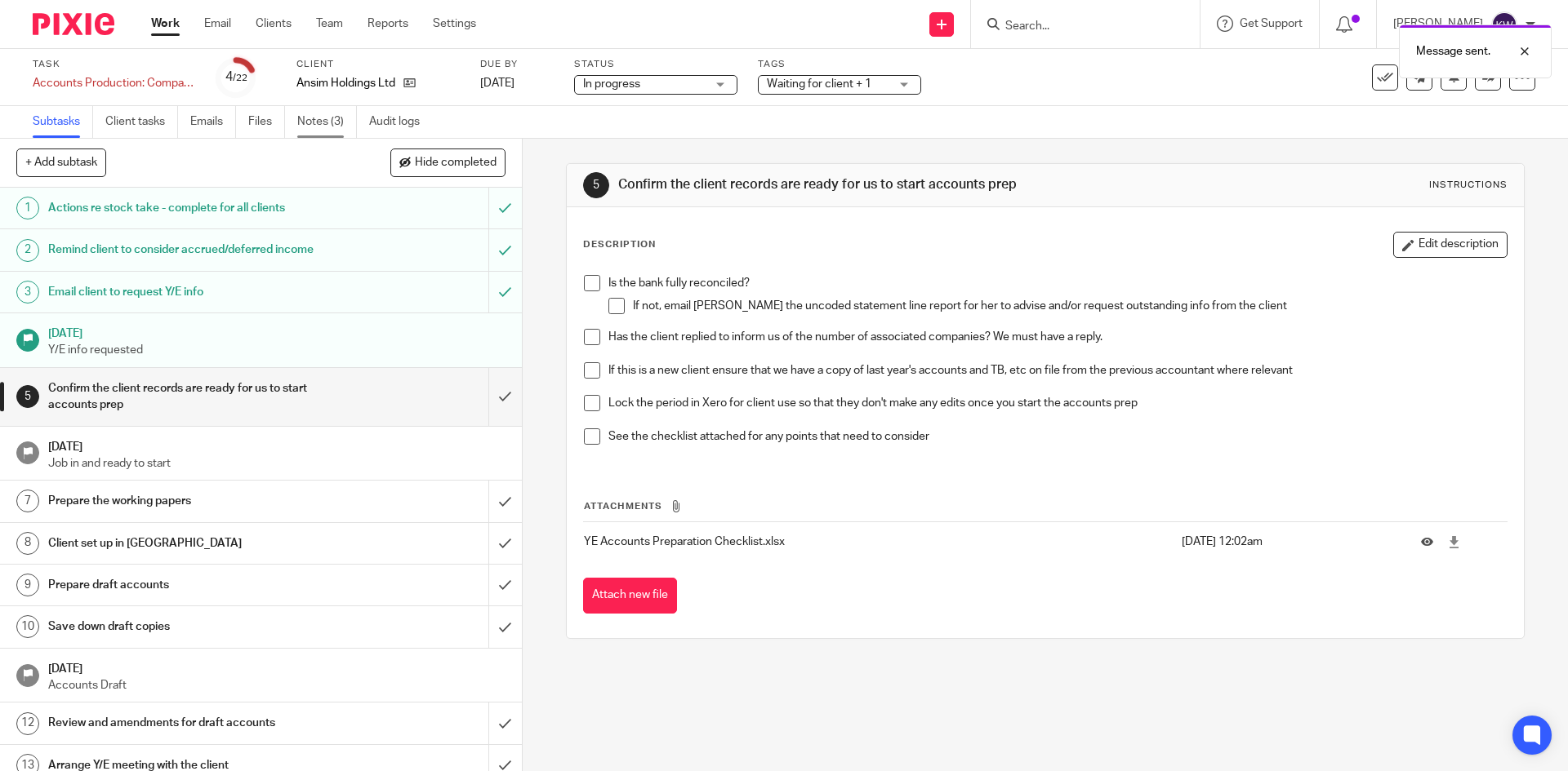
click at [323, 129] on link "Notes (3)" at bounding box center [328, 122] width 60 height 32
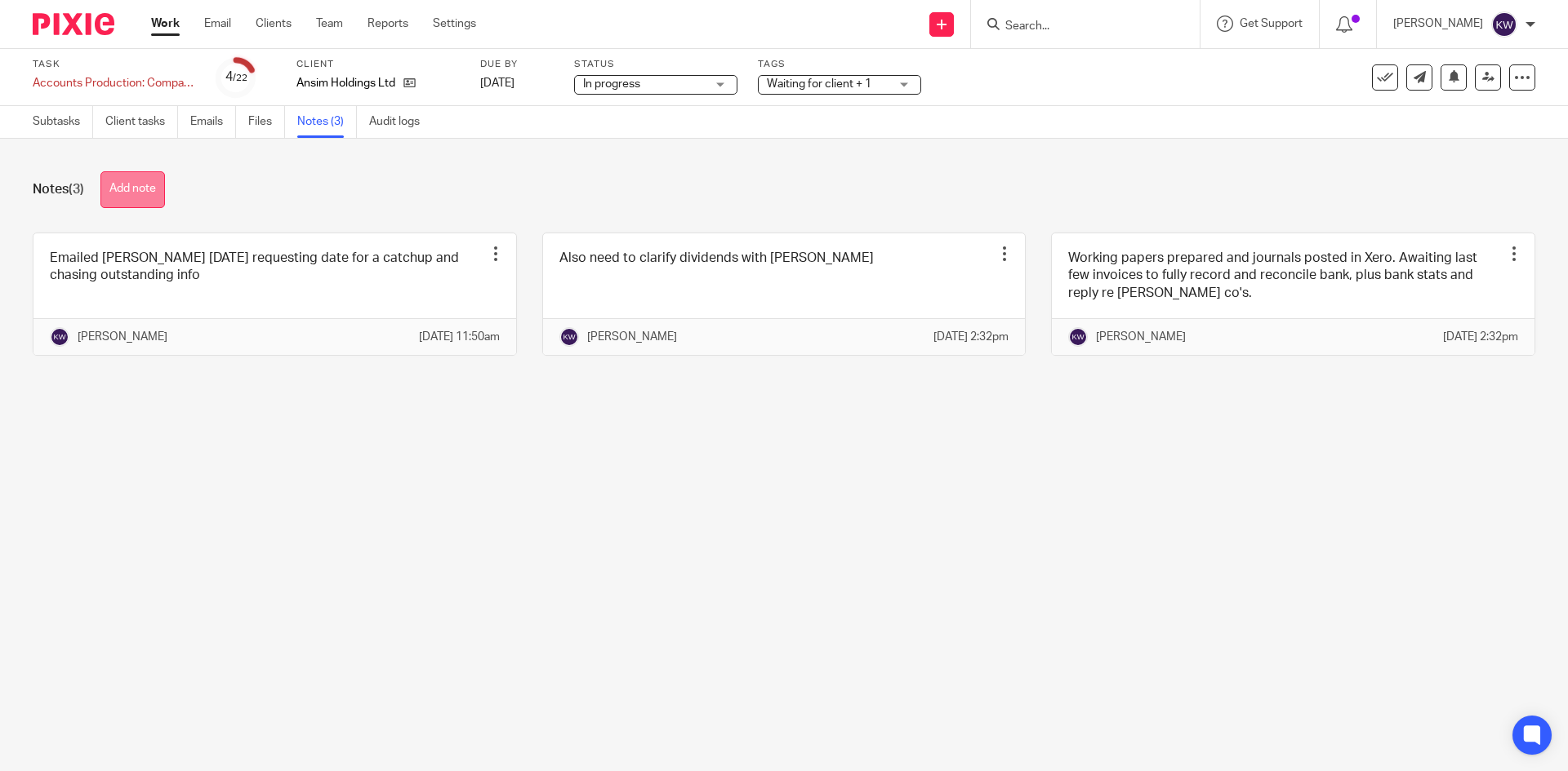
click at [147, 196] on button "Add note" at bounding box center [132, 189] width 65 height 37
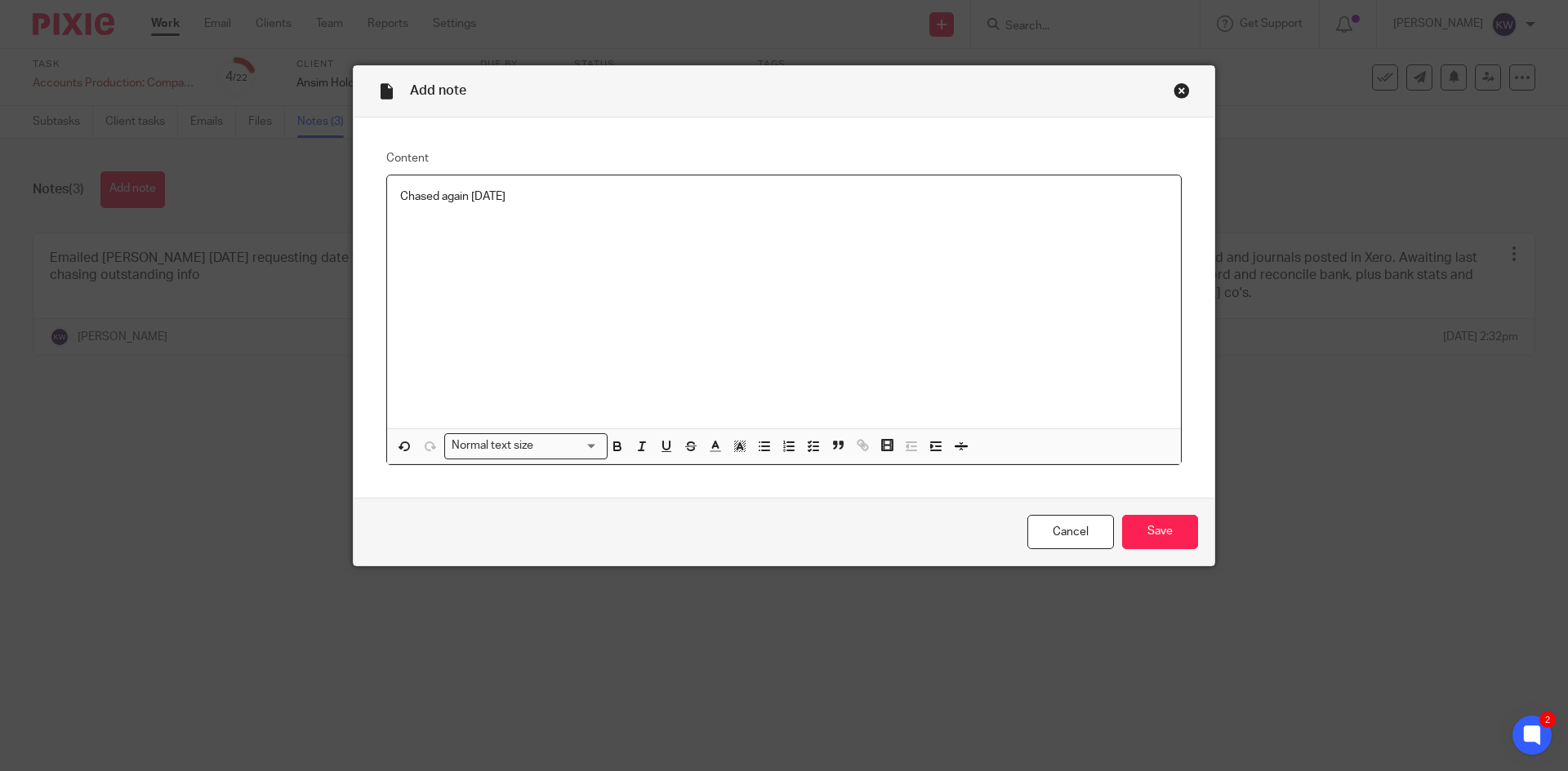
click at [392, 203] on div "Chased again [DATE]" at bounding box center [784, 302] width 794 height 253
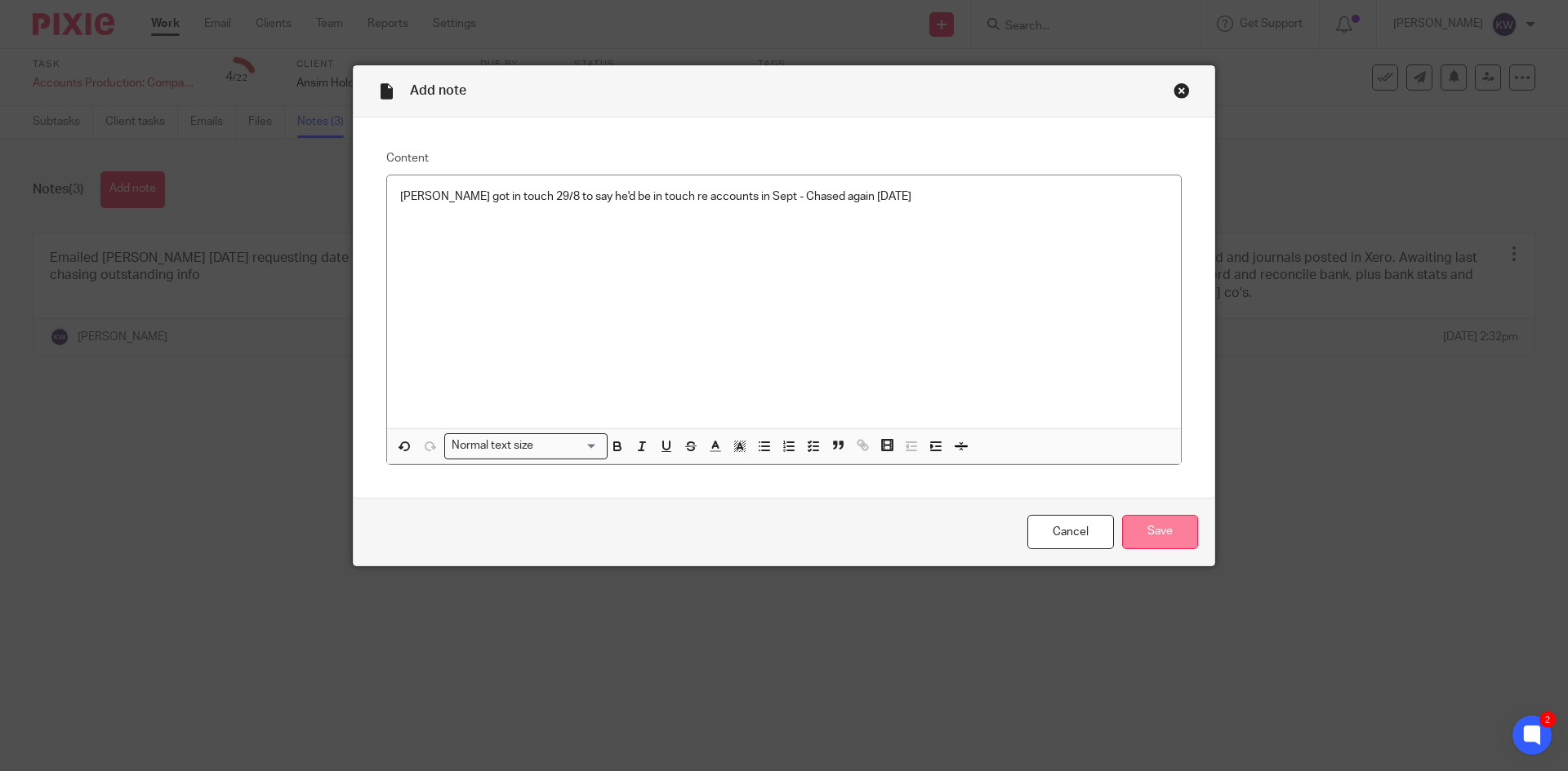
click at [1148, 526] on input "Save" at bounding box center [1160, 532] width 76 height 35
